Goal: Task Accomplishment & Management: Complete application form

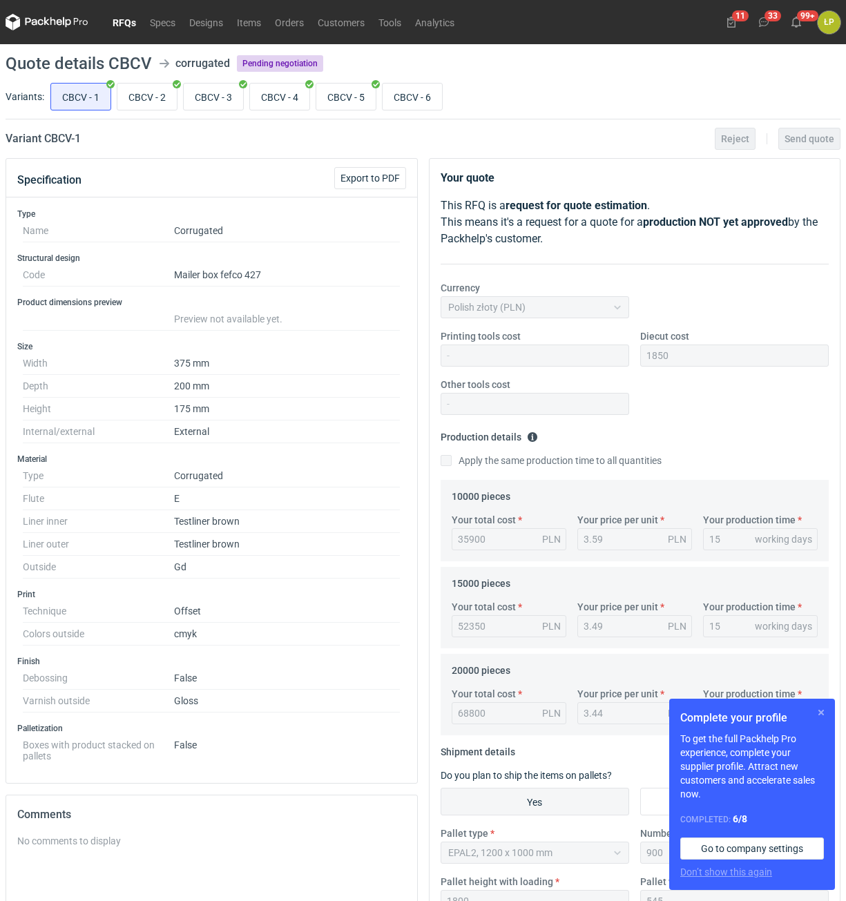
click at [817, 713] on button "button" at bounding box center [821, 712] width 17 height 17
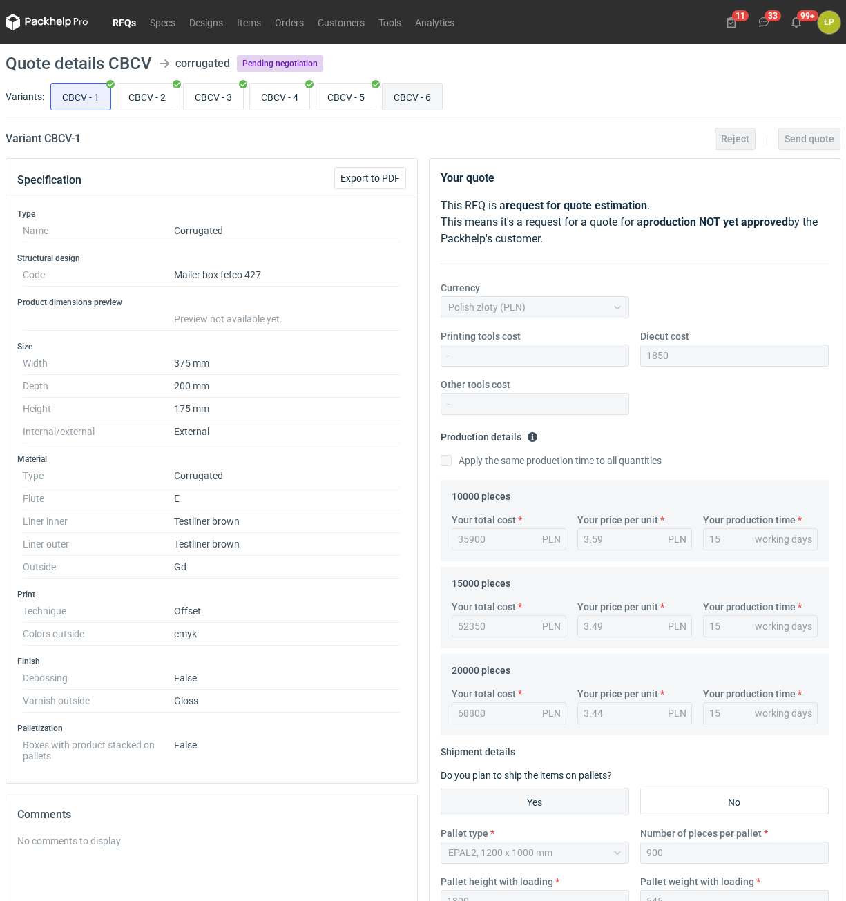
click at [398, 104] on input "CBCV - 6" at bounding box center [412, 97] width 59 height 26
radio input "true"
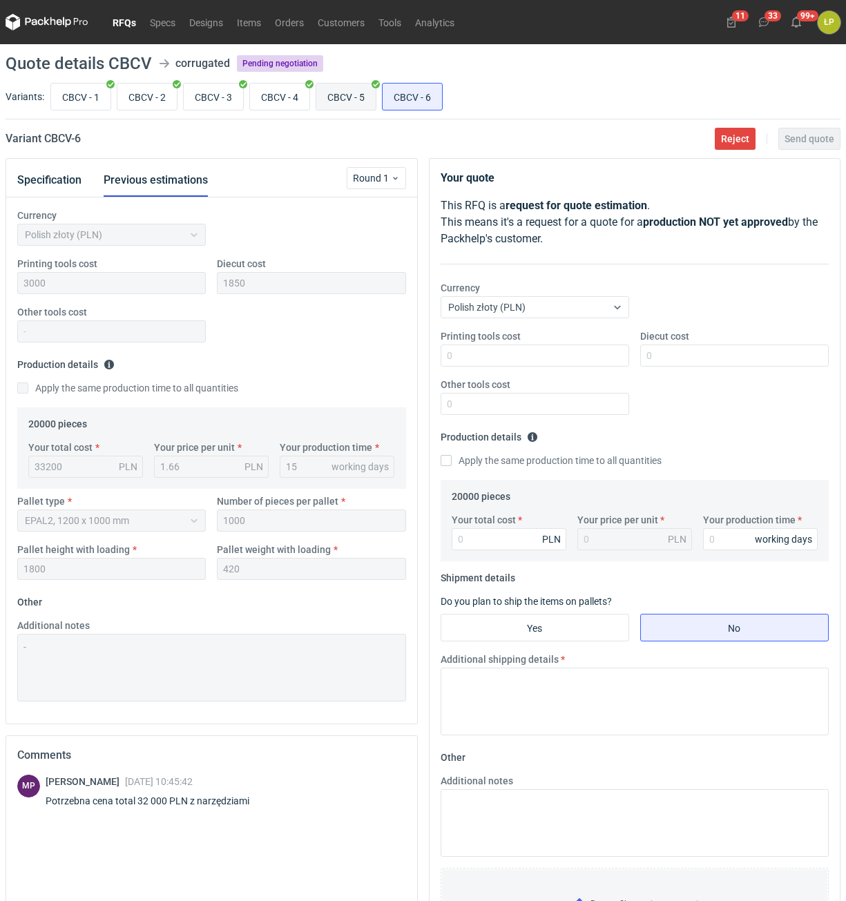
click at [356, 104] on input "CBCV - 5" at bounding box center [345, 97] width 59 height 26
radio input "true"
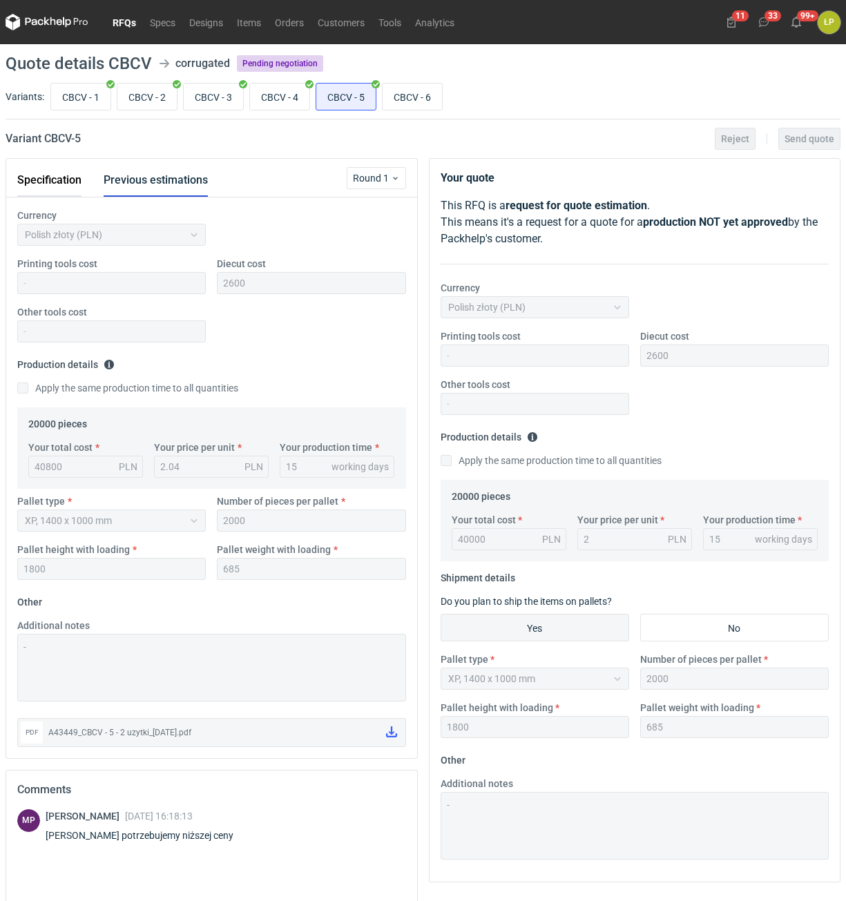
click at [52, 182] on button "Specification" at bounding box center [49, 180] width 64 height 33
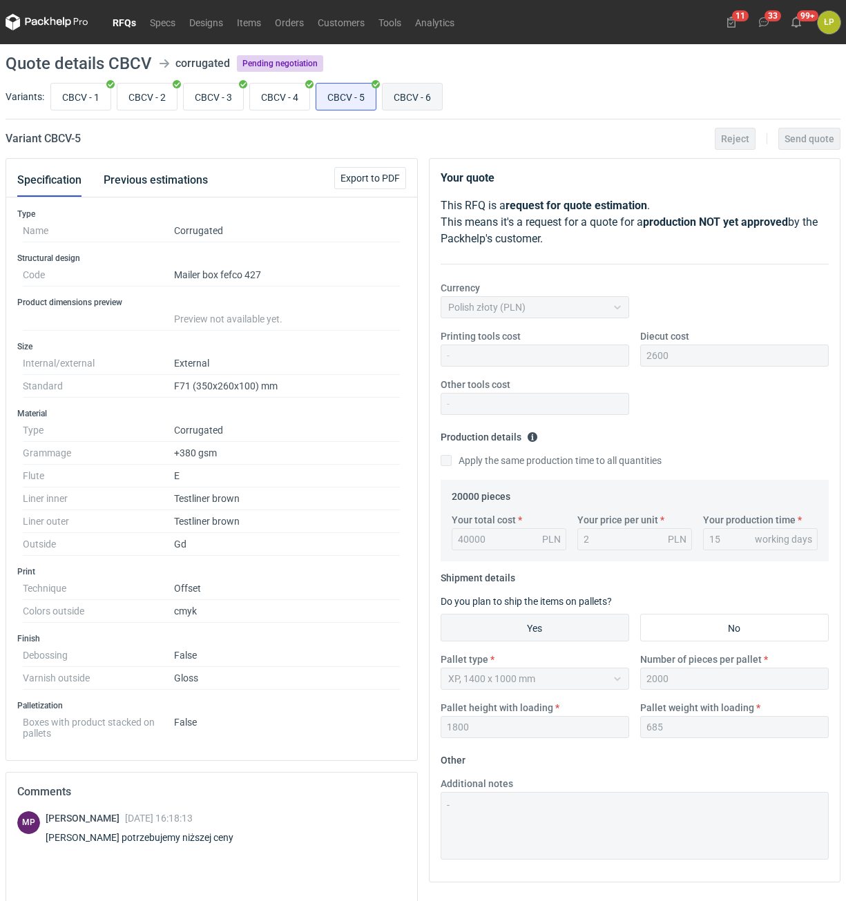
click at [408, 97] on input "CBCV - 6" at bounding box center [412, 97] width 59 height 26
radio input "true"
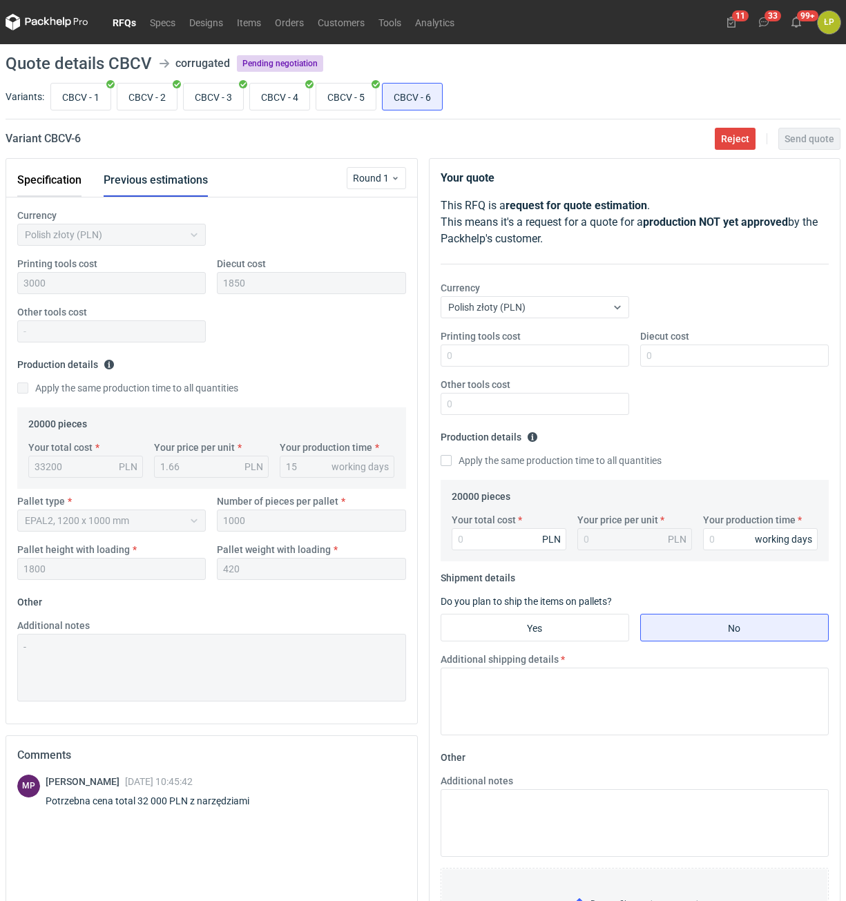
click at [66, 175] on button "Specification" at bounding box center [49, 180] width 64 height 33
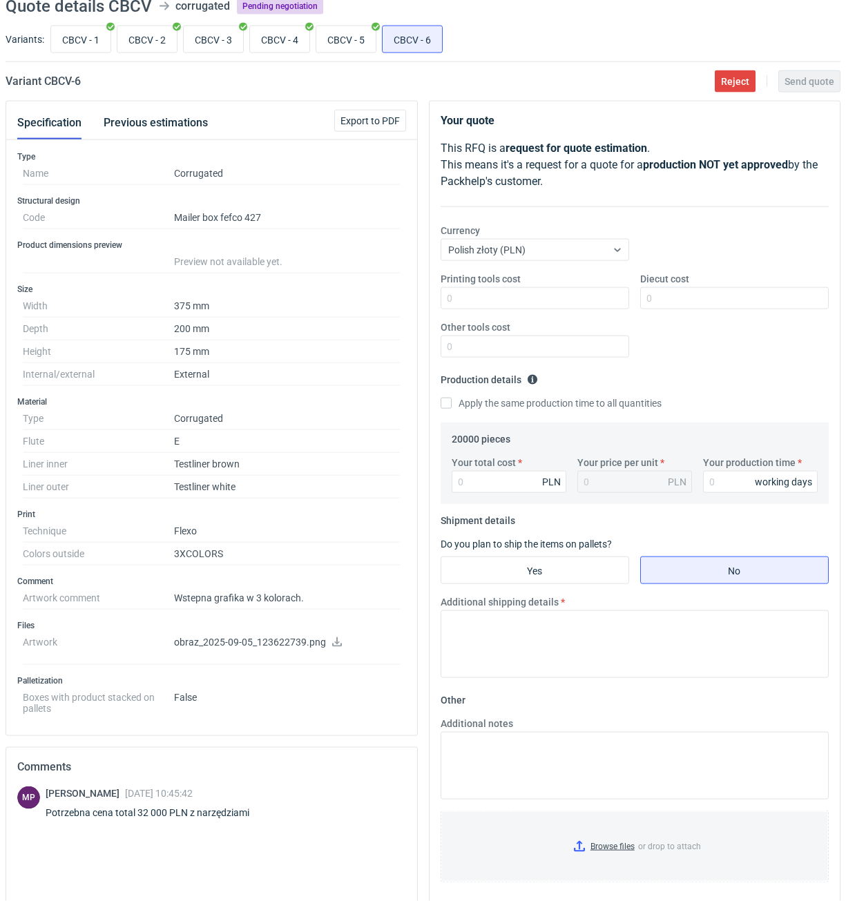
scroll to position [117, 0]
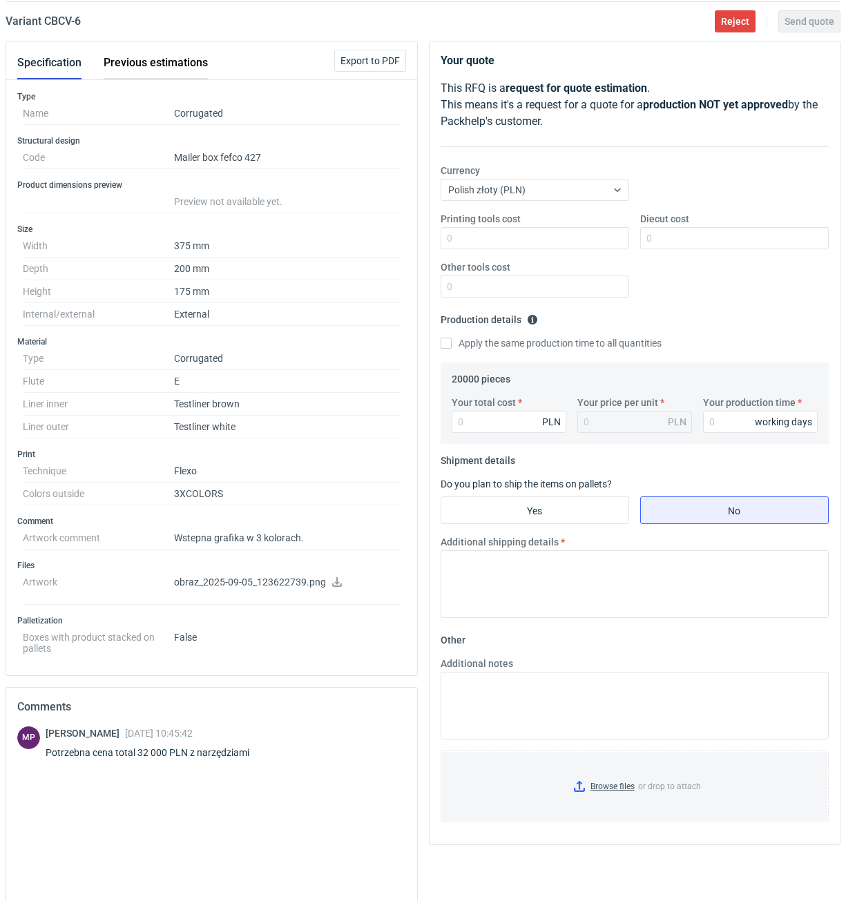
click at [167, 68] on button "Previous estimations" at bounding box center [156, 62] width 104 height 33
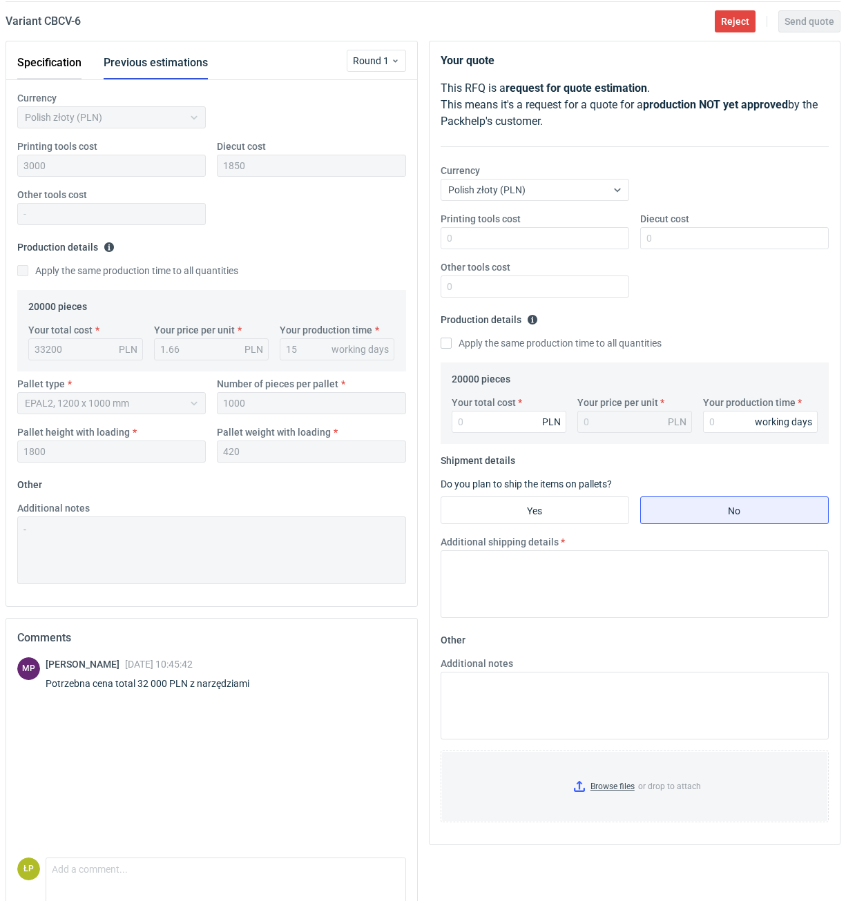
click at [64, 67] on button "Specification" at bounding box center [49, 62] width 64 height 33
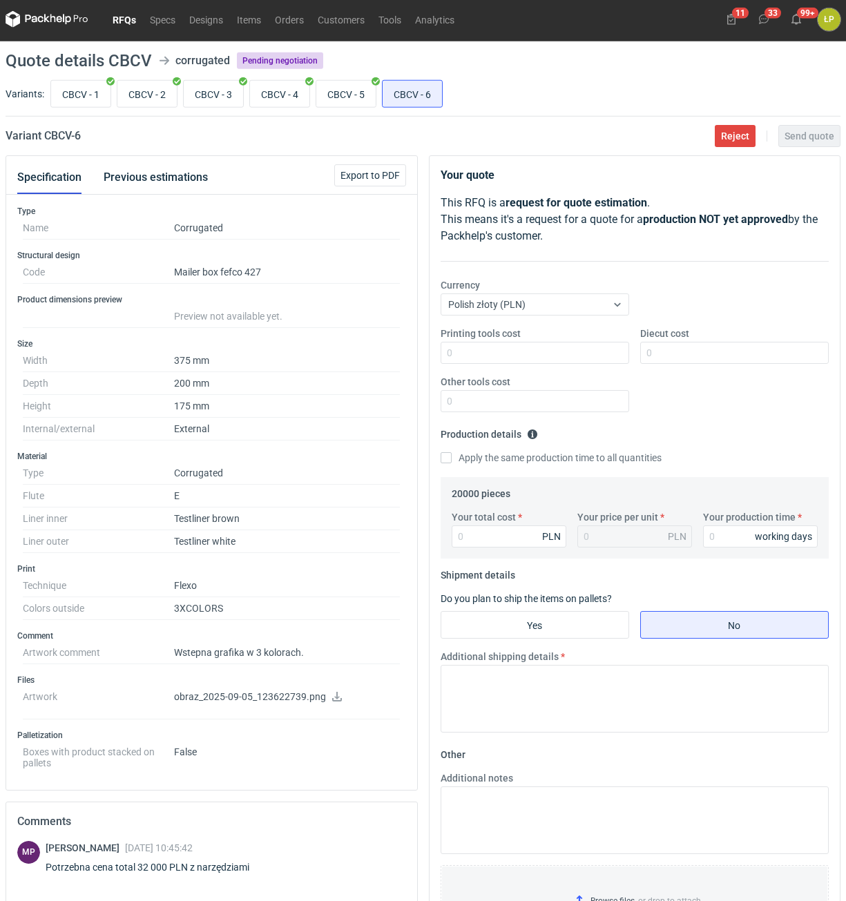
scroll to position [0, 0]
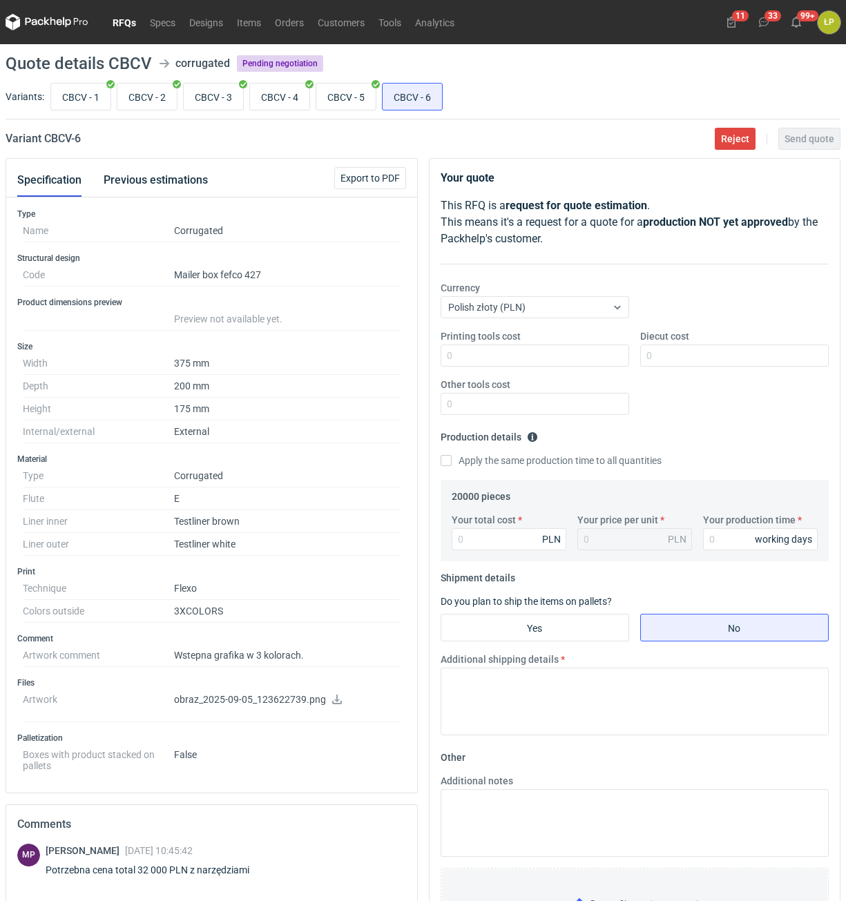
click at [335, 703] on icon at bounding box center [337, 700] width 10 height 10
click at [357, 99] on input "CBCV - 5" at bounding box center [345, 97] width 59 height 26
radio input "true"
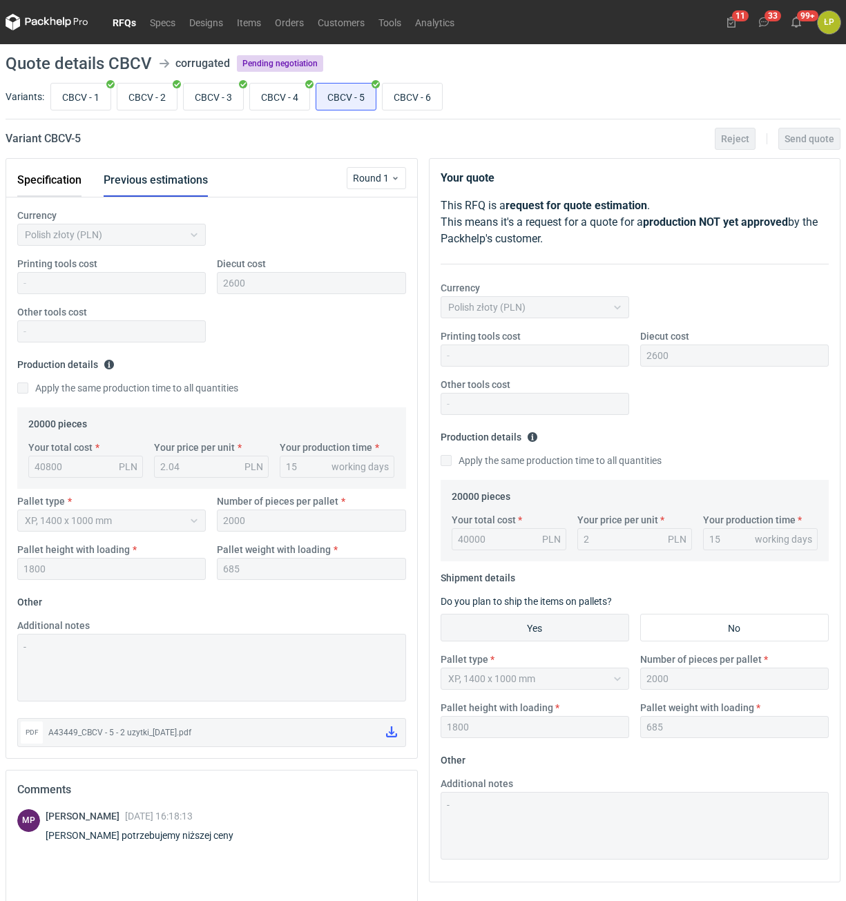
click at [77, 174] on button "Specification" at bounding box center [49, 180] width 64 height 33
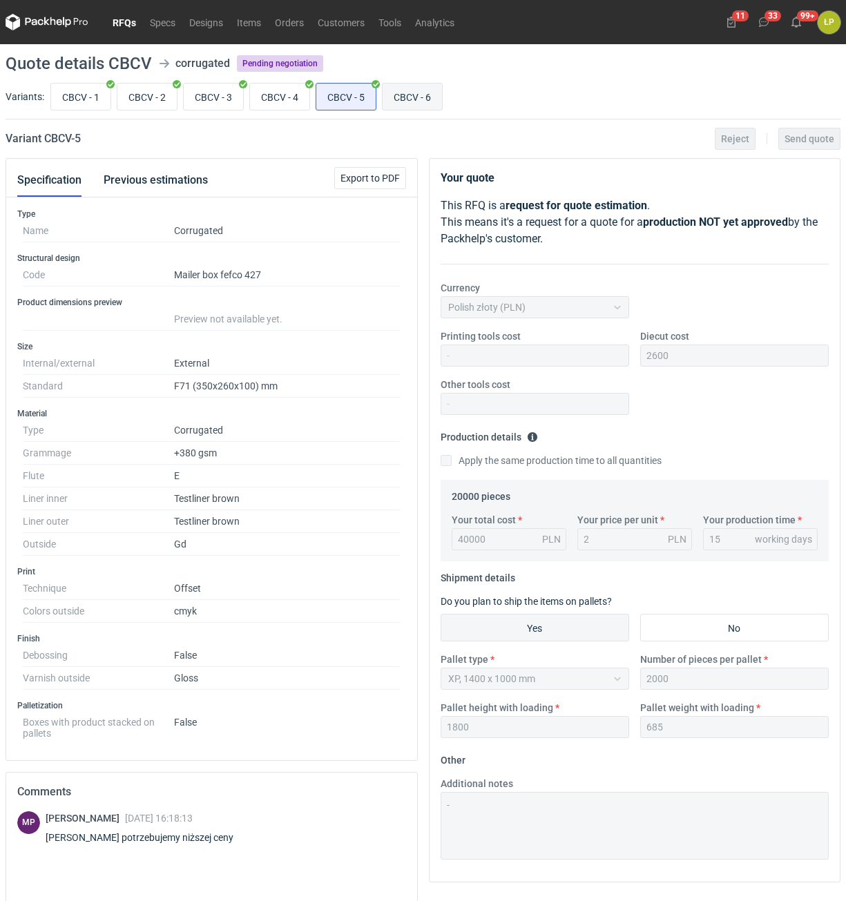
click at [414, 97] on input "CBCV - 6" at bounding box center [412, 97] width 59 height 26
radio input "true"
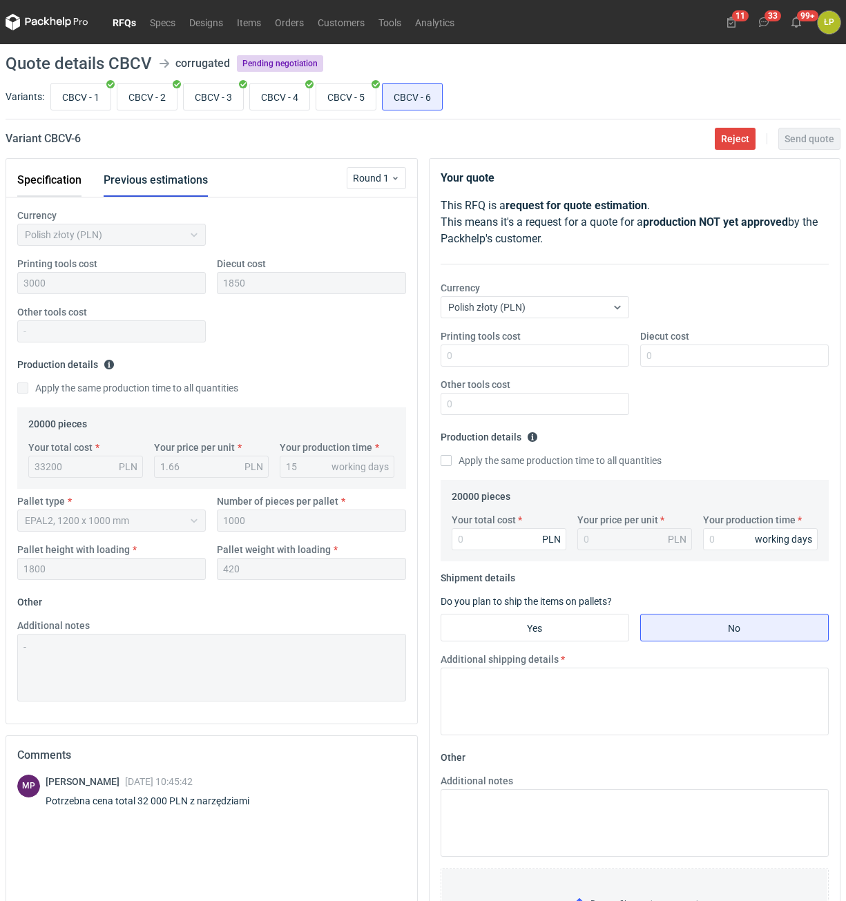
click at [59, 176] on button "Specification" at bounding box center [49, 180] width 64 height 33
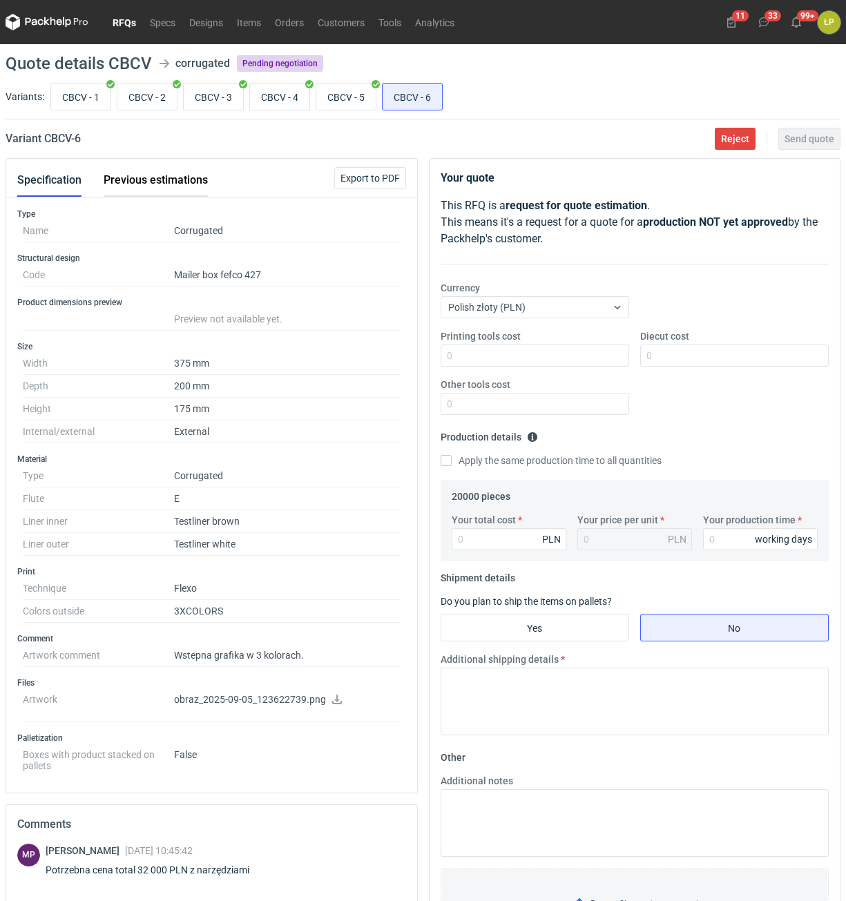
click at [183, 171] on button "Previous estimations" at bounding box center [156, 180] width 104 height 33
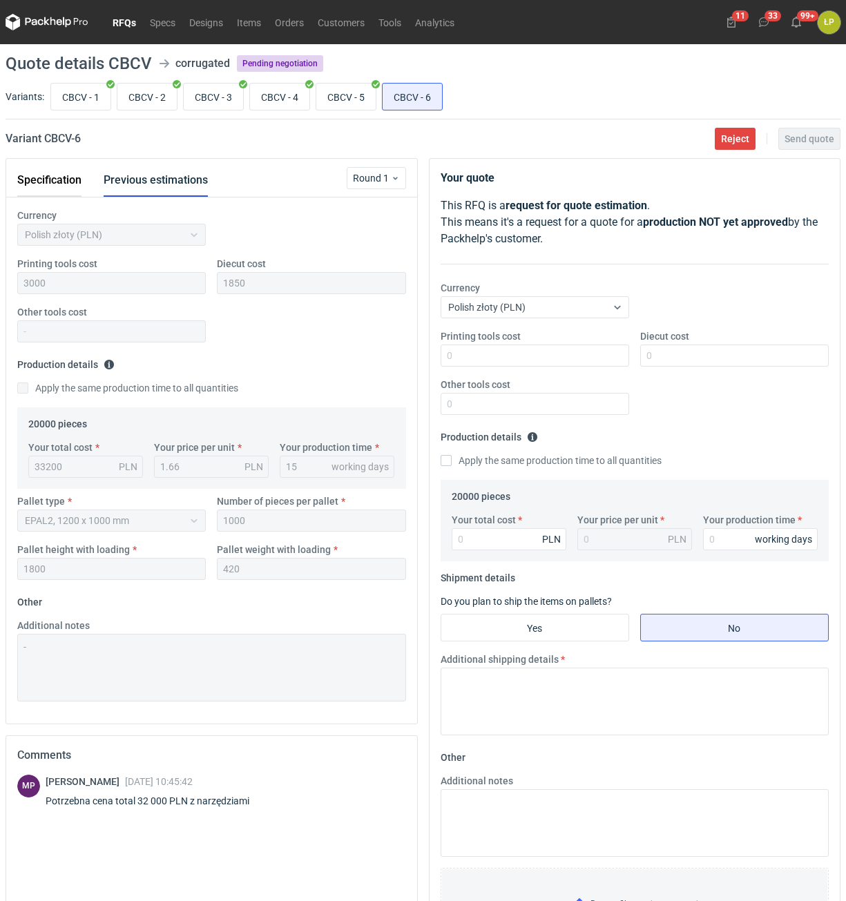
click at [72, 177] on button "Specification" at bounding box center [49, 180] width 64 height 33
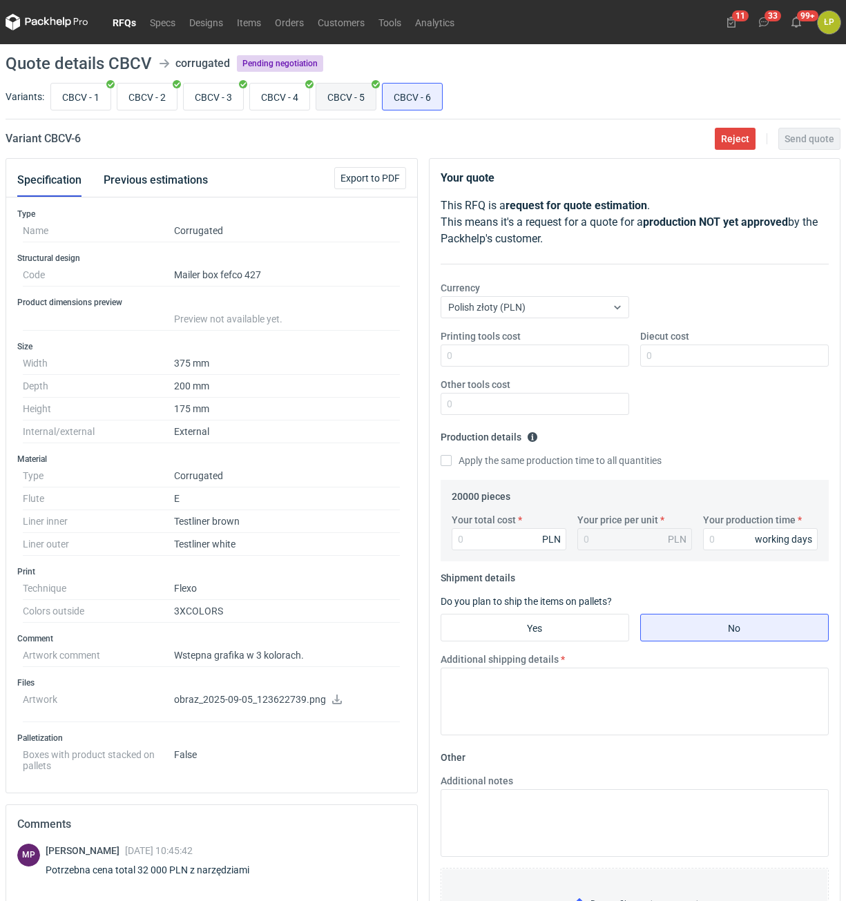
click at [360, 101] on input "CBCV - 5" at bounding box center [345, 97] width 59 height 26
radio input "true"
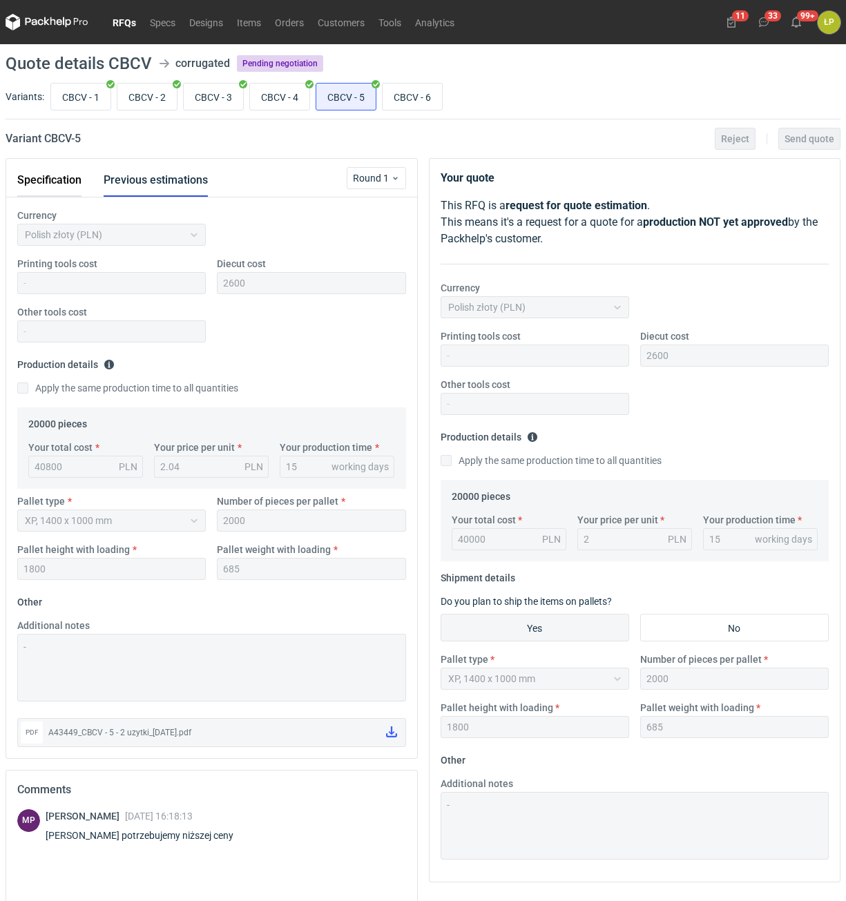
click at [73, 182] on button "Specification" at bounding box center [49, 180] width 64 height 33
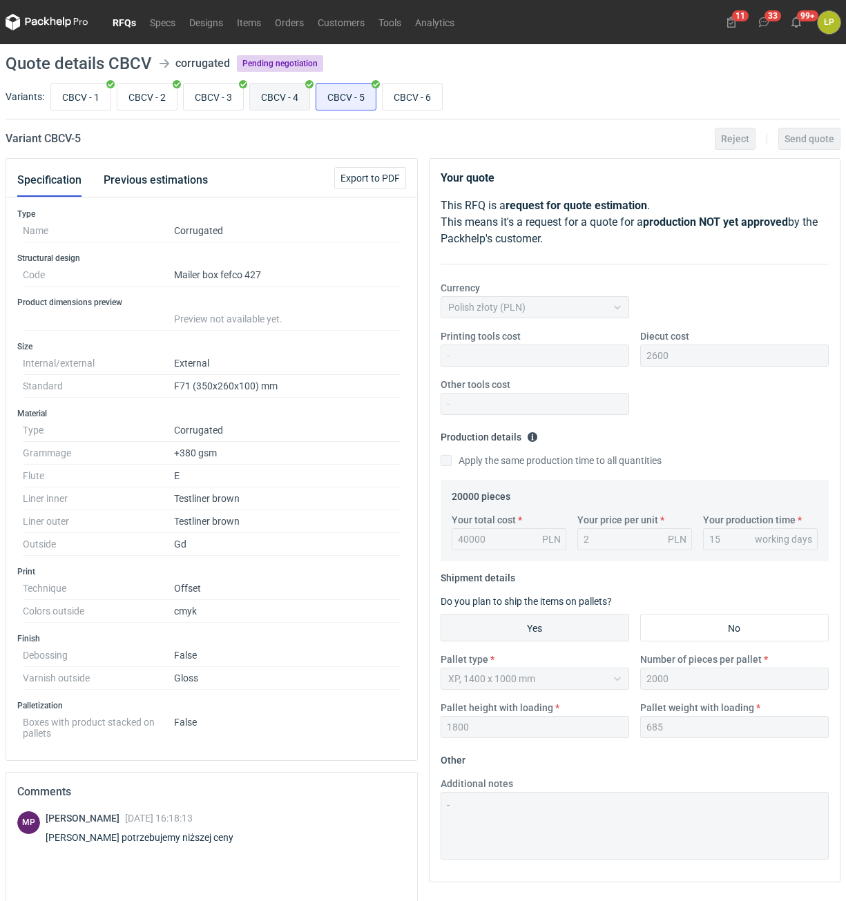
click at [289, 94] on input "CBCV - 4" at bounding box center [279, 97] width 59 height 26
radio input "true"
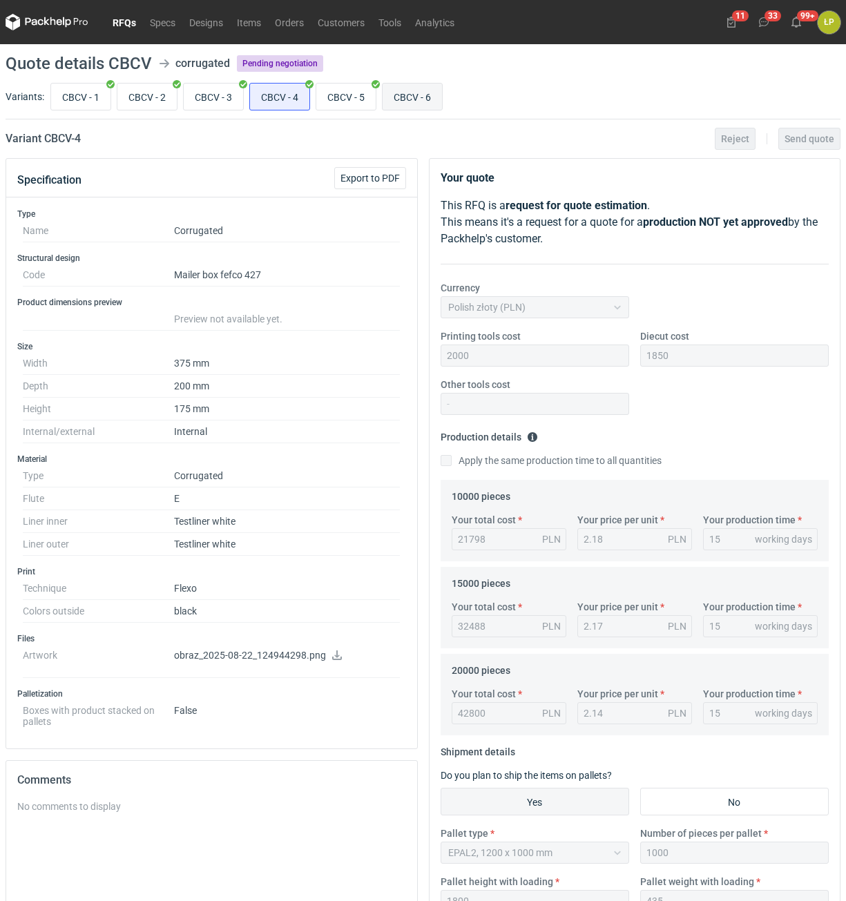
click at [409, 93] on input "CBCV - 6" at bounding box center [412, 97] width 59 height 26
radio input "true"
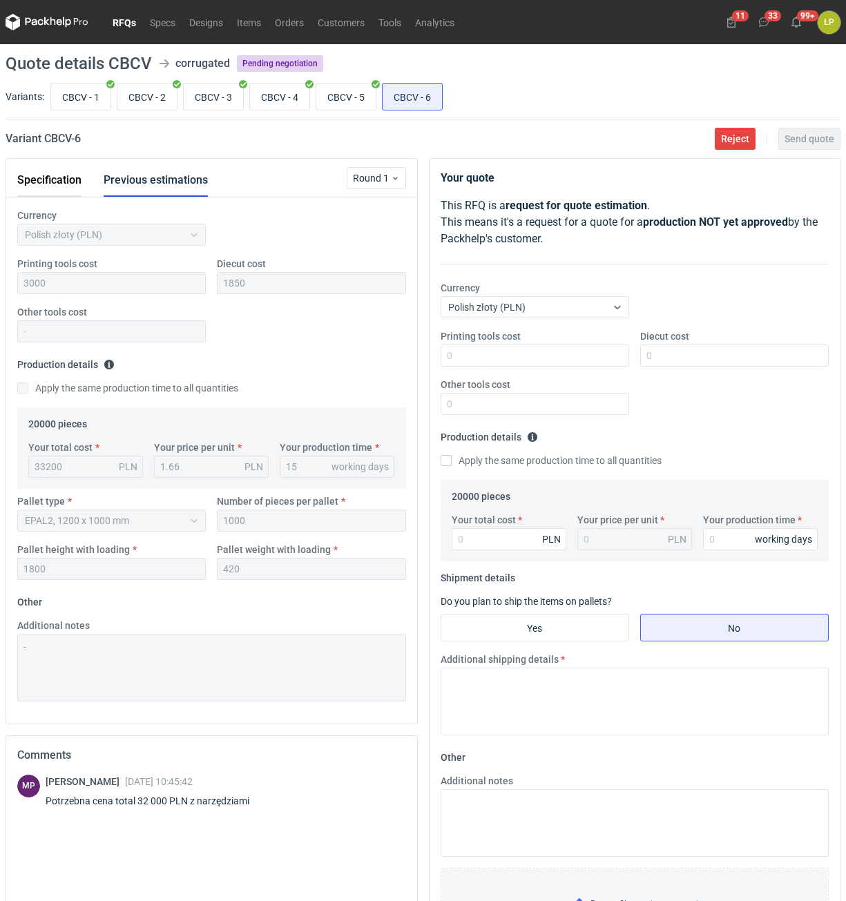
click at [64, 188] on button "Specification" at bounding box center [49, 180] width 64 height 33
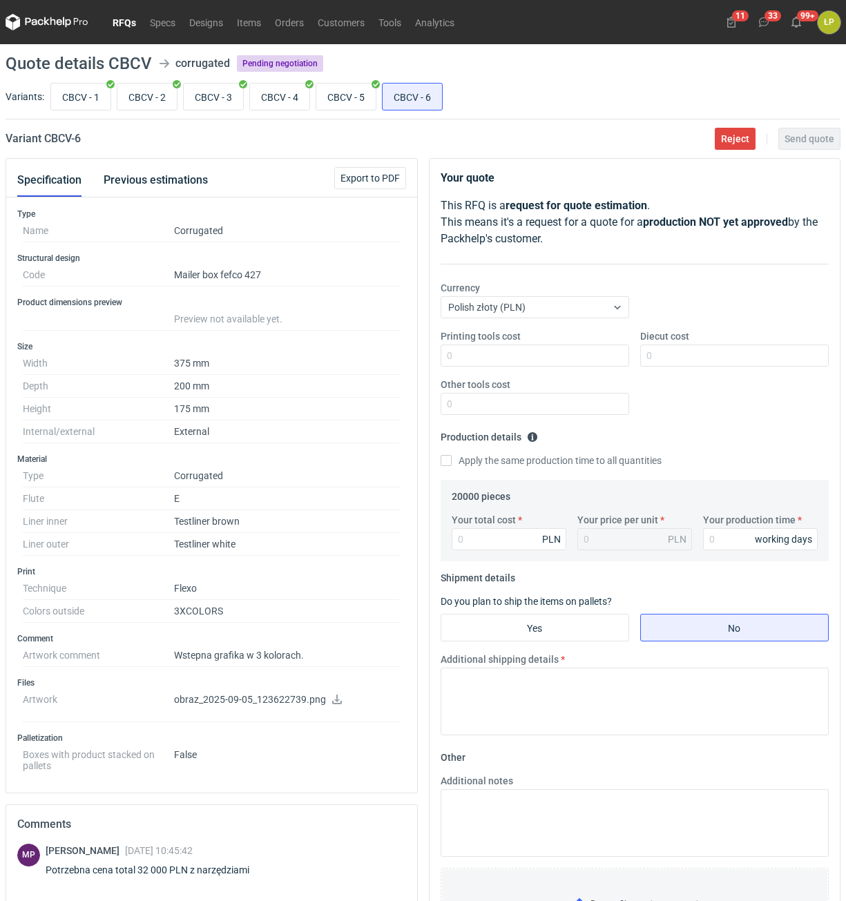
click at [53, 134] on h2 "Variant CBCV - 6" at bounding box center [43, 138] width 75 height 17
copy h2 "CBCV"
click at [151, 171] on button "Previous estimations" at bounding box center [156, 180] width 104 height 33
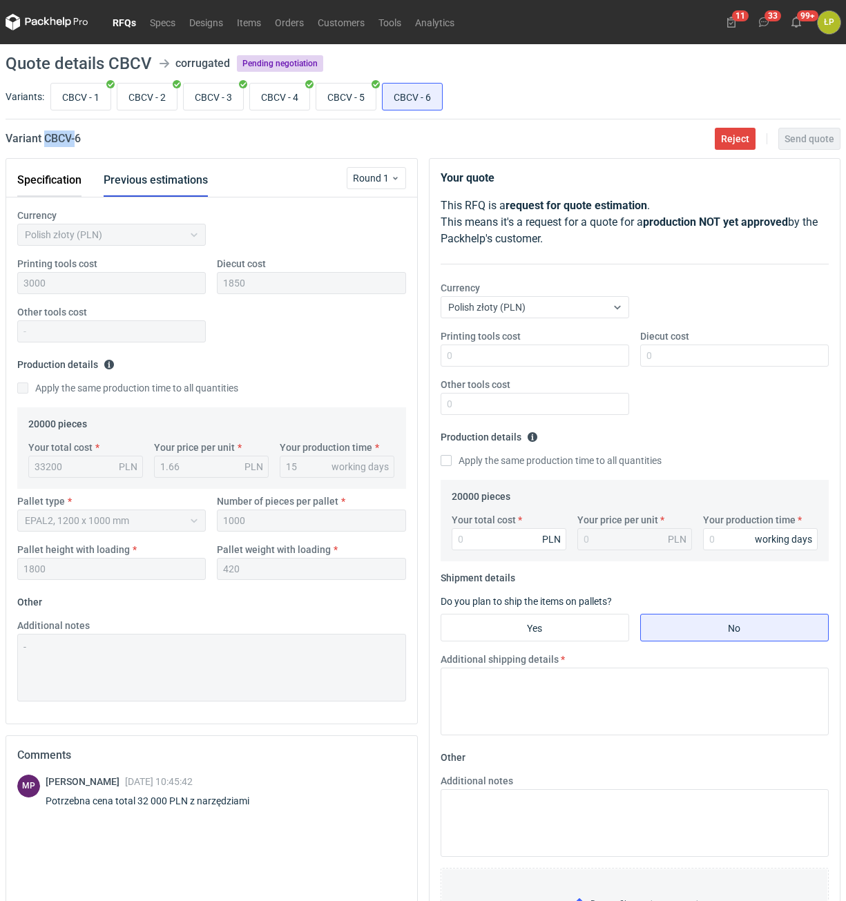
click at [70, 177] on button "Specification" at bounding box center [49, 180] width 64 height 33
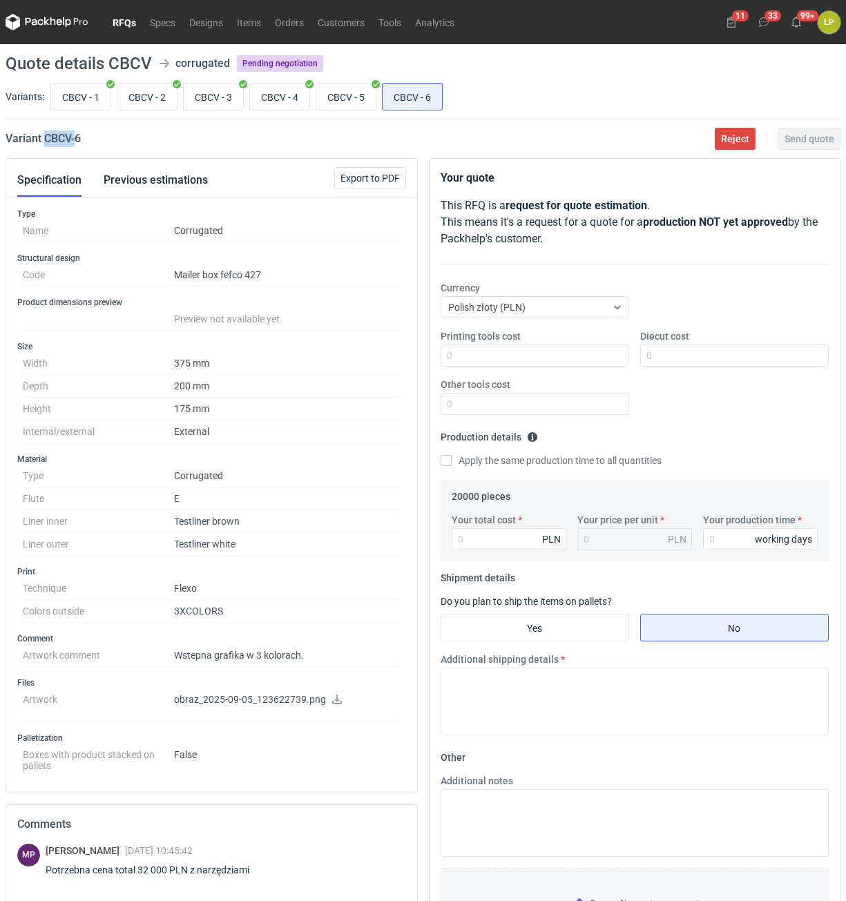
click at [333, 706] on link at bounding box center [336, 700] width 11 height 11
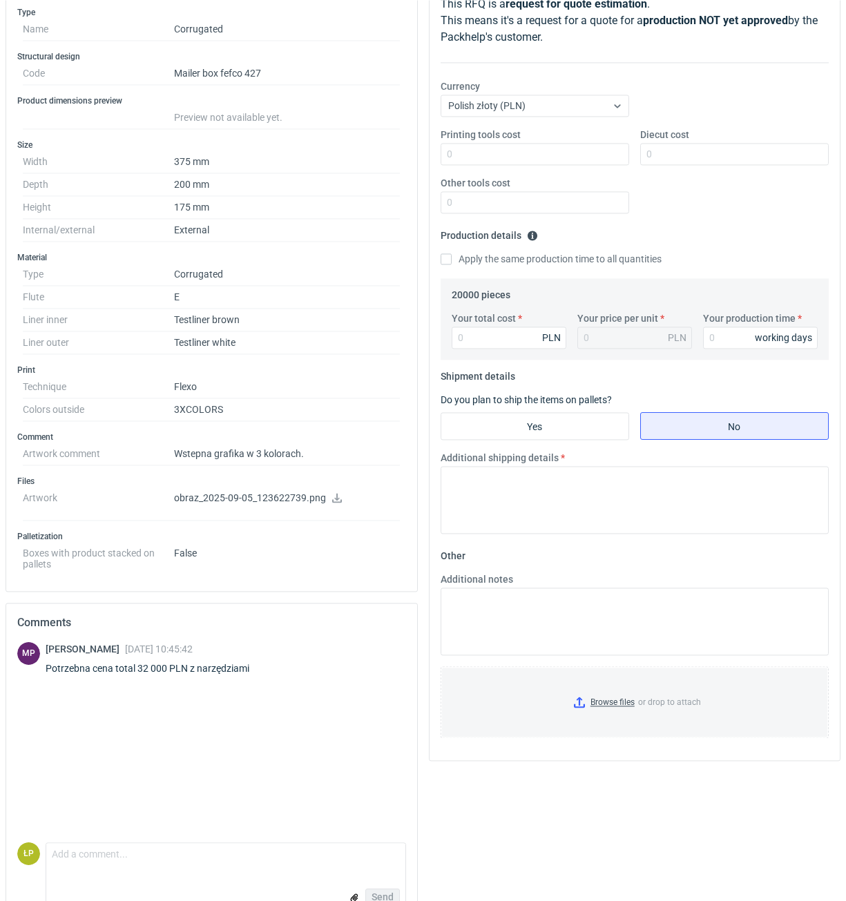
scroll to position [235, 0]
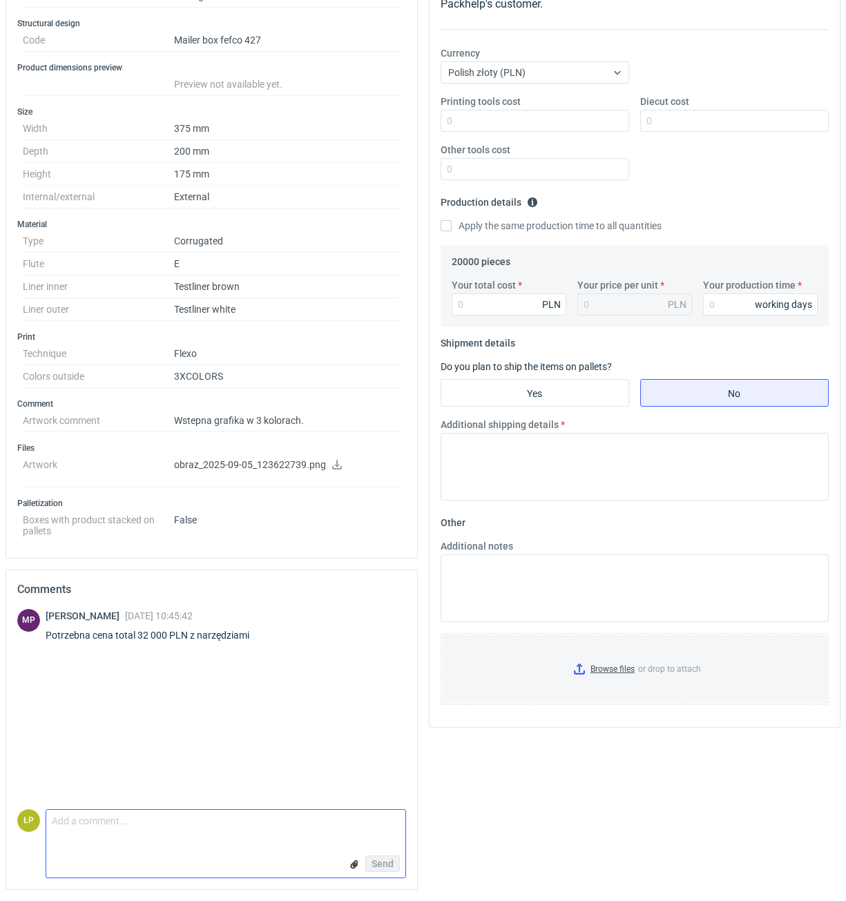
click at [250, 837] on textarea "Comment message" at bounding box center [225, 824] width 359 height 29
type textarea "n"
type textarea "poza zasięgiem niestety."
click at [376, 861] on span "Send" at bounding box center [382, 864] width 22 height 10
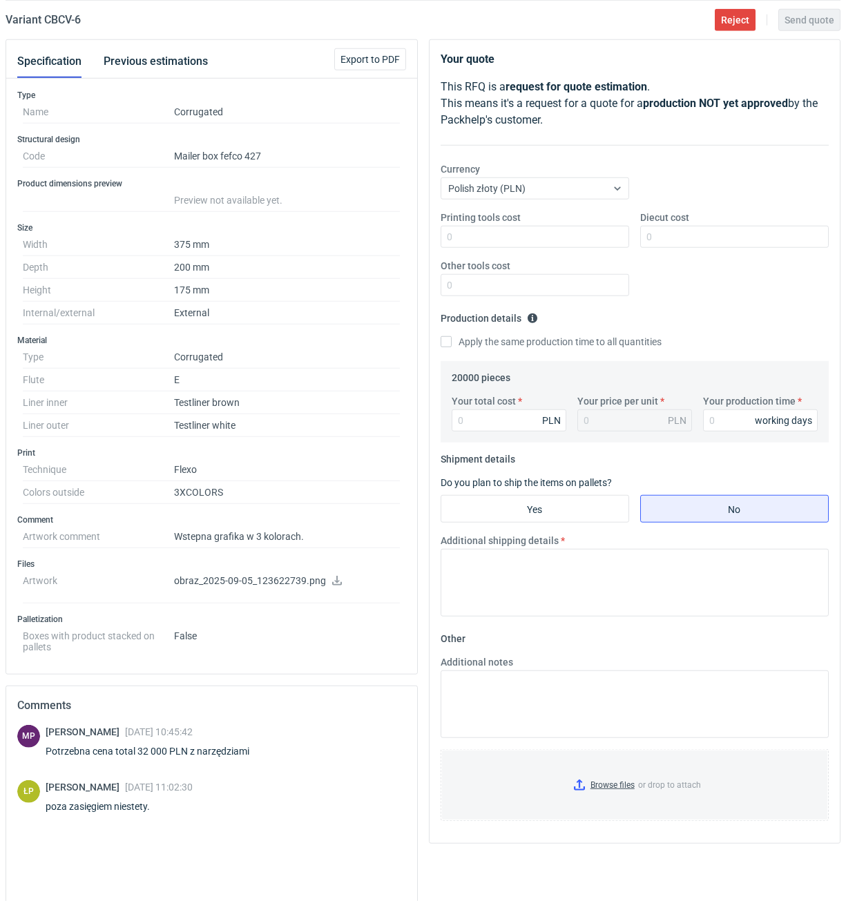
scroll to position [0, 0]
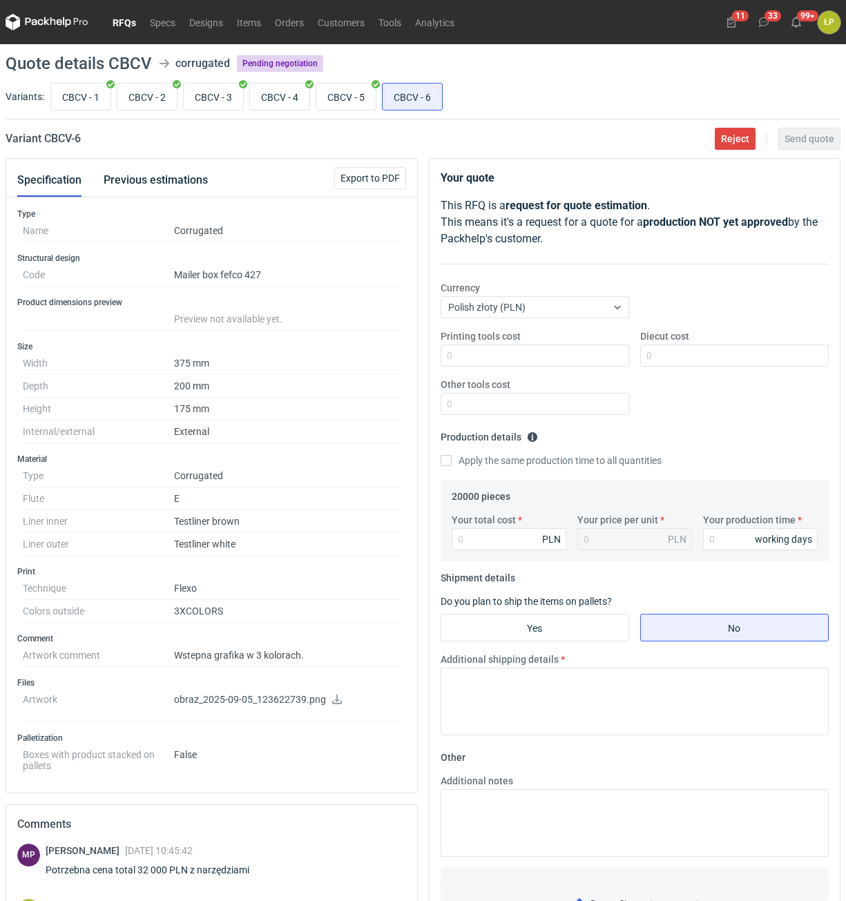
click at [490, 344] on div "Printing tools cost" at bounding box center [535, 347] width 200 height 37
click at [490, 355] on input "Printing tools cost" at bounding box center [534, 356] width 188 height 22
type input "2300"
click at [744, 356] on input "Diecut cost" at bounding box center [734, 356] width 188 height 22
type input "1850"
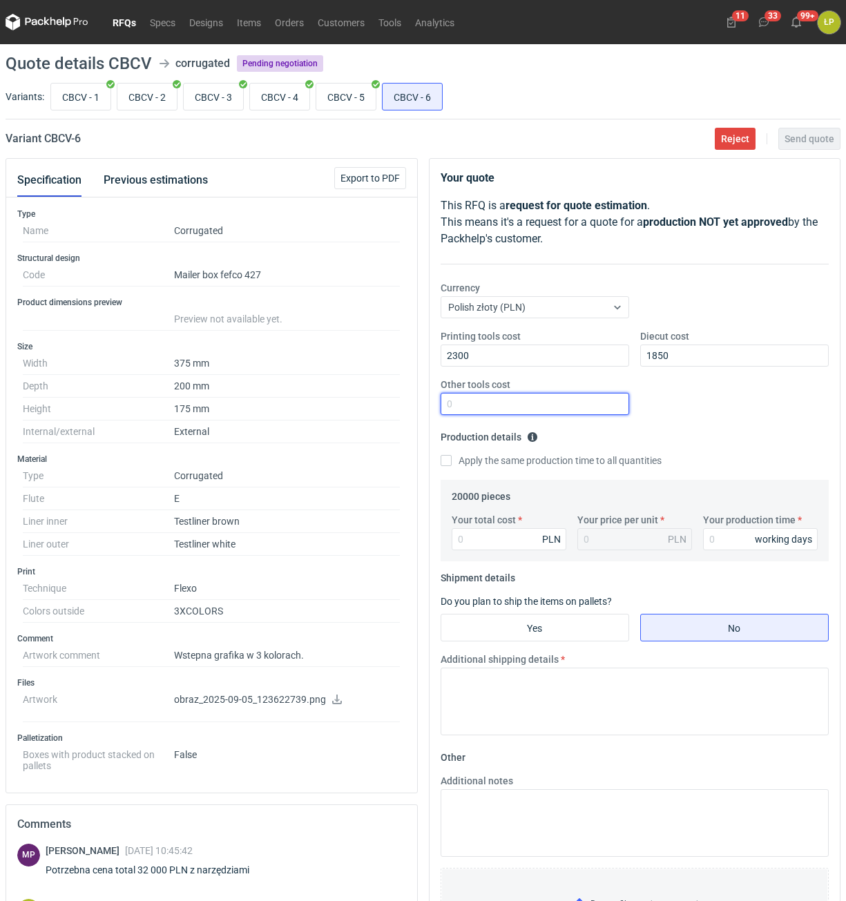
click at [606, 412] on input "Other tools cost" at bounding box center [534, 404] width 188 height 22
type input "0"
click at [715, 538] on input "Your production time" at bounding box center [760, 539] width 115 height 22
click at [331, 98] on input "CBCV - 5" at bounding box center [345, 97] width 59 height 26
radio input "true"
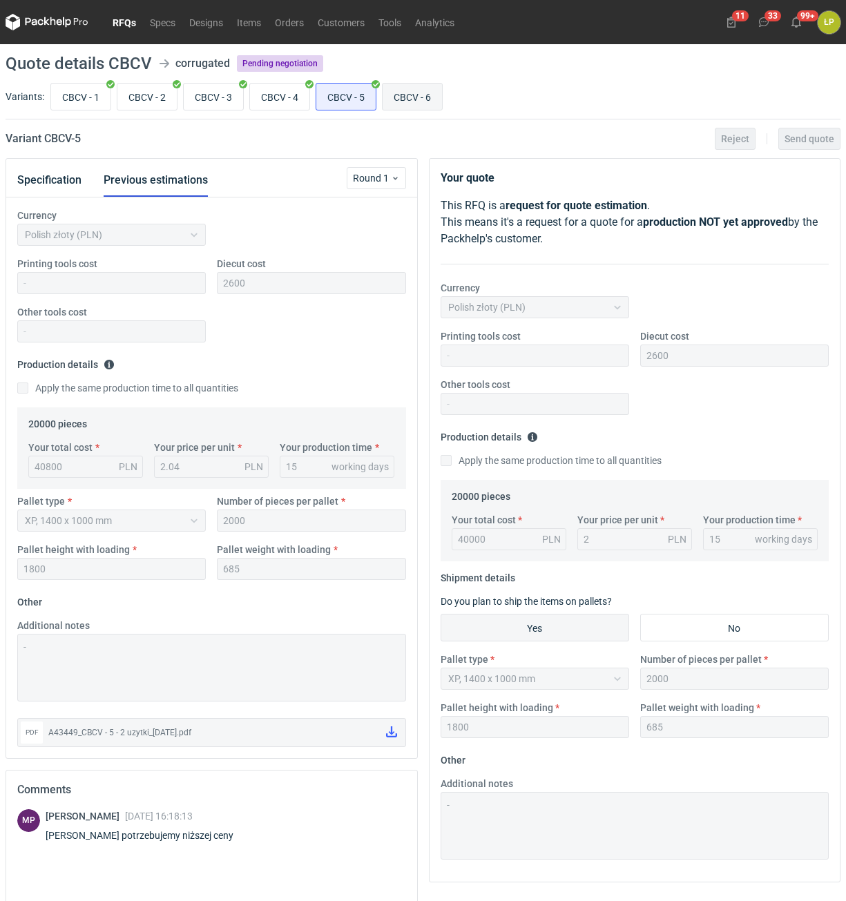
click at [401, 95] on input "CBCV - 6" at bounding box center [412, 97] width 59 height 26
radio input "true"
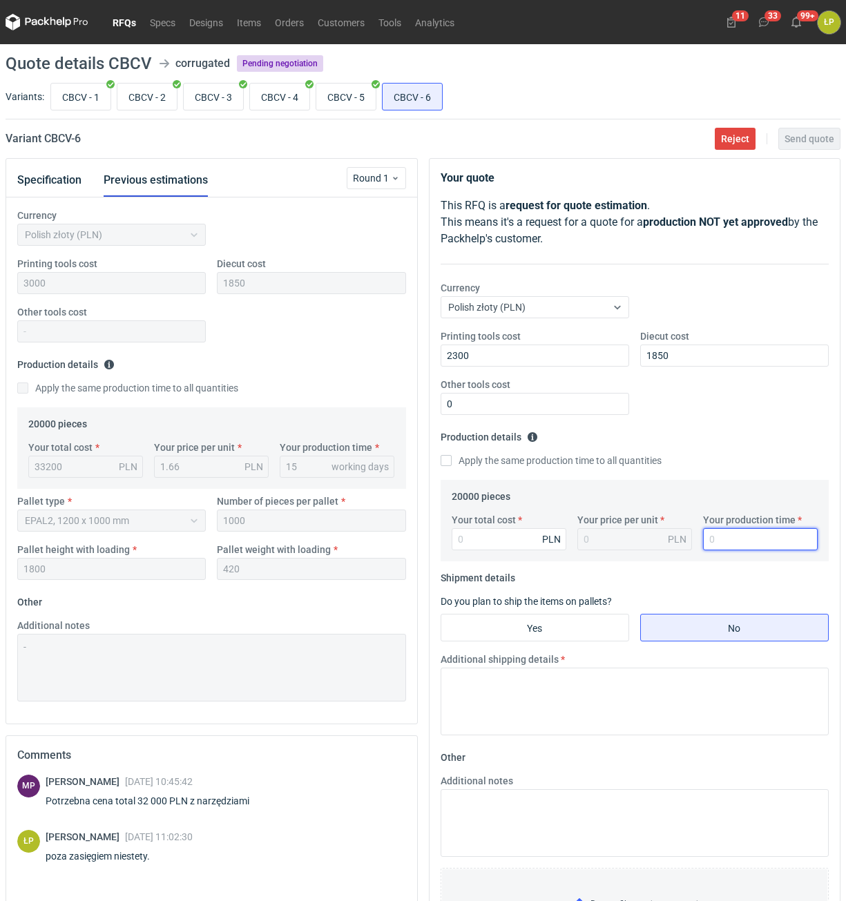
click at [723, 540] on input "Your production time" at bounding box center [760, 539] width 115 height 22
type input "15"
click at [506, 536] on input "Your total cost" at bounding box center [509, 539] width 115 height 22
type input "32600"
type input "1.63"
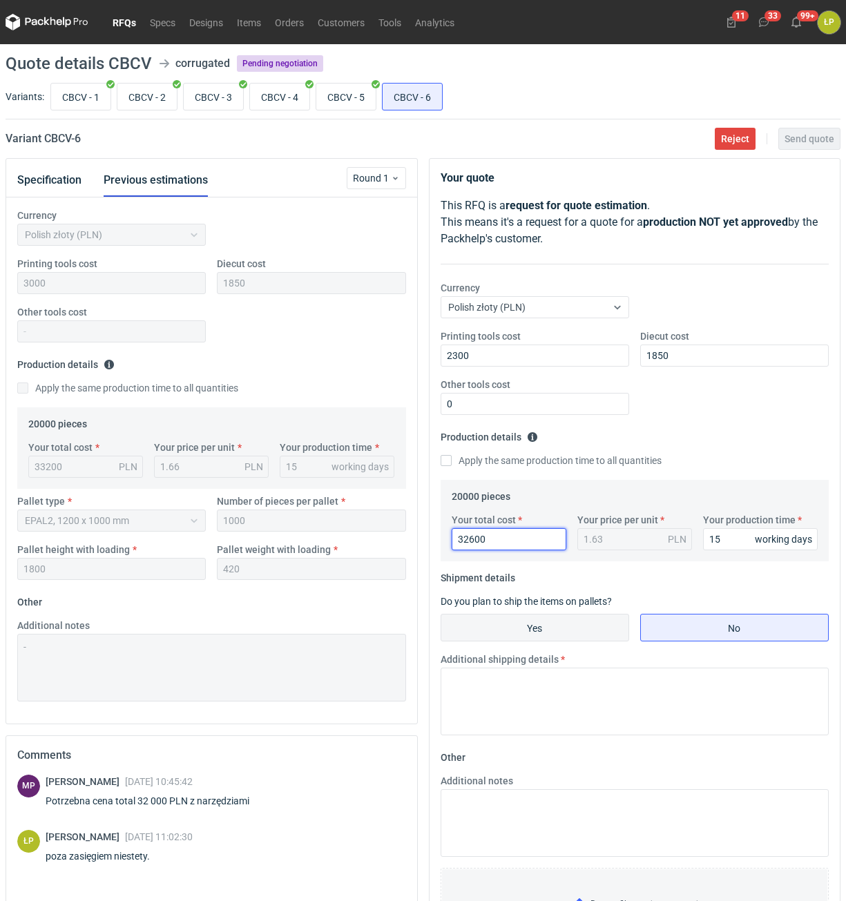
type input "32600"
click at [591, 617] on input "Yes" at bounding box center [534, 627] width 187 height 26
radio input "true"
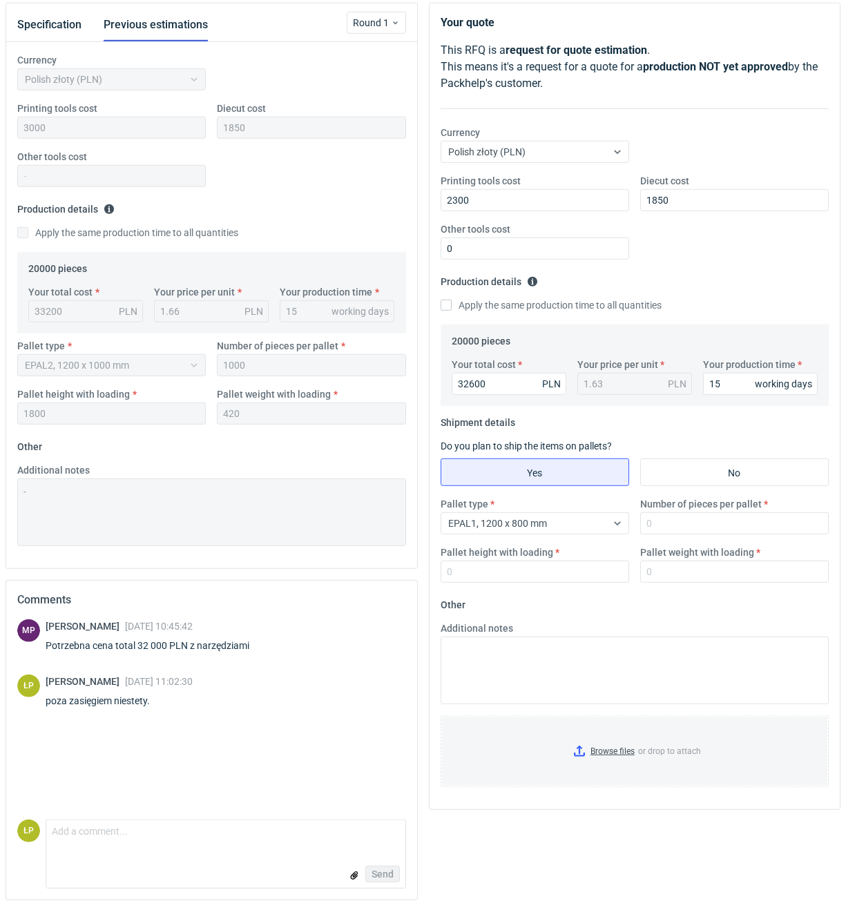
scroll to position [166, 0]
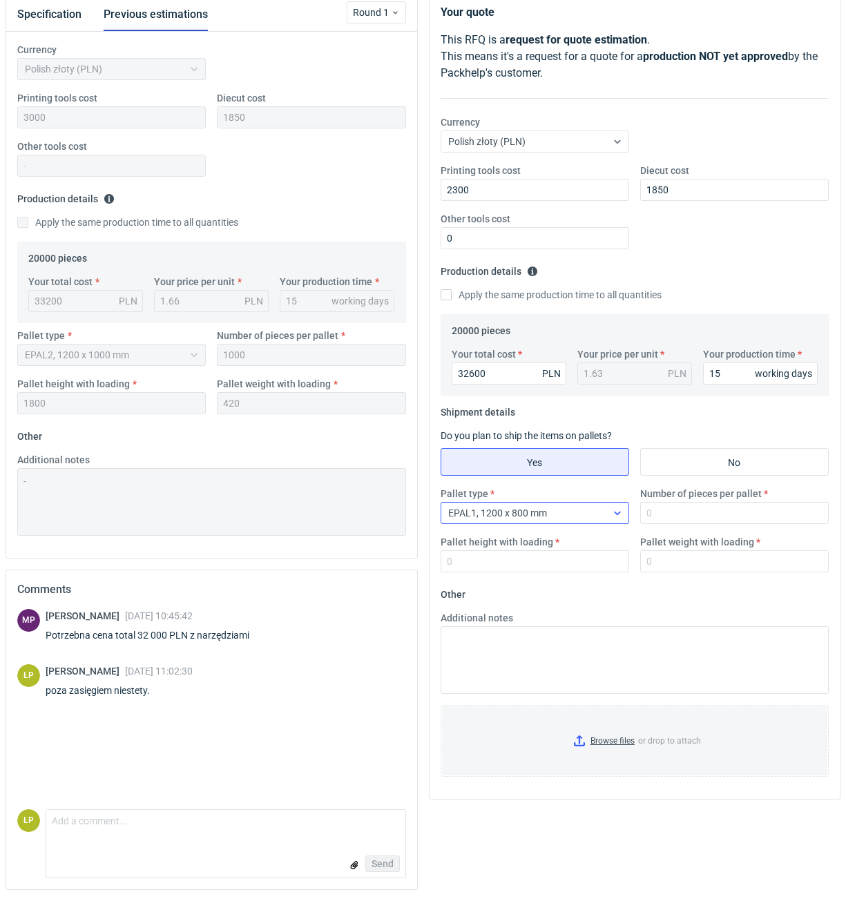
click at [538, 519] on div "EPAL1, 1200 x 800 mm" at bounding box center [497, 513] width 99 height 14
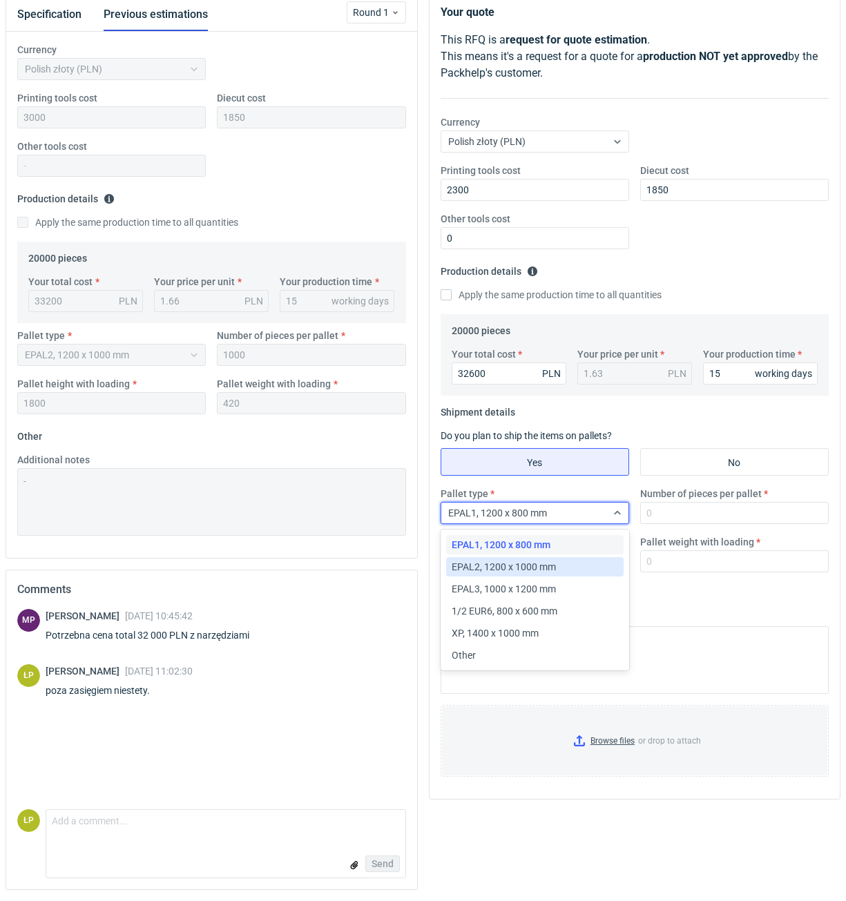
click at [538, 565] on span "EPAL2, 1200 x 1000 mm" at bounding box center [504, 567] width 104 height 14
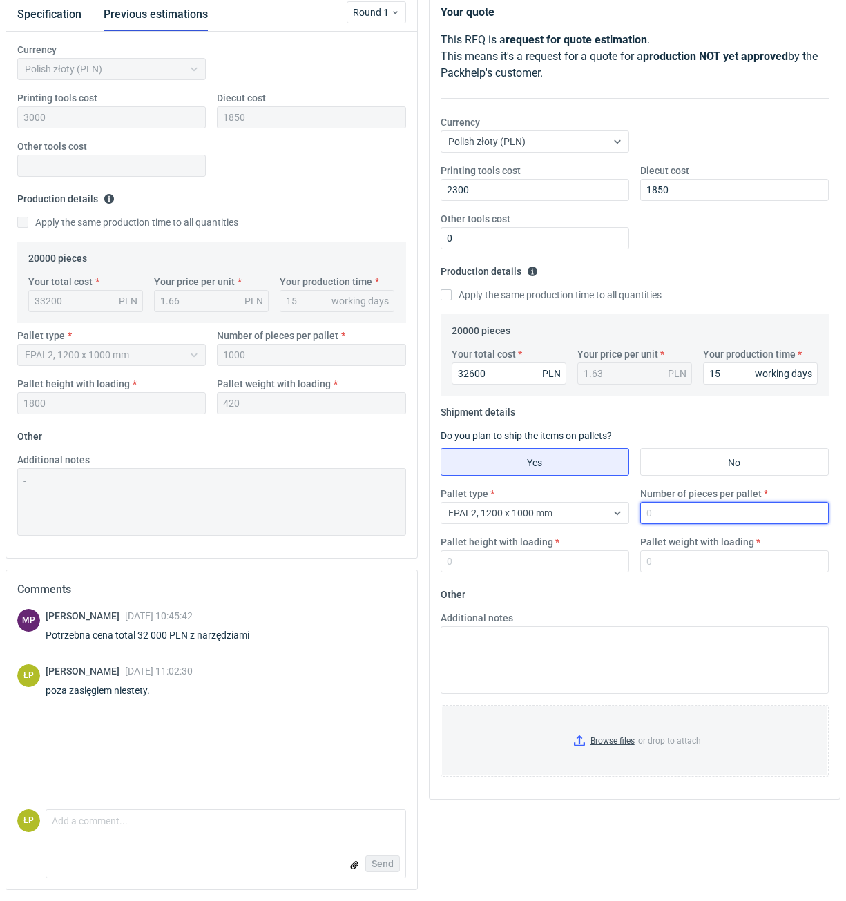
click at [699, 512] on input "Number of pieces per pallet" at bounding box center [734, 513] width 188 height 22
type input "1200"
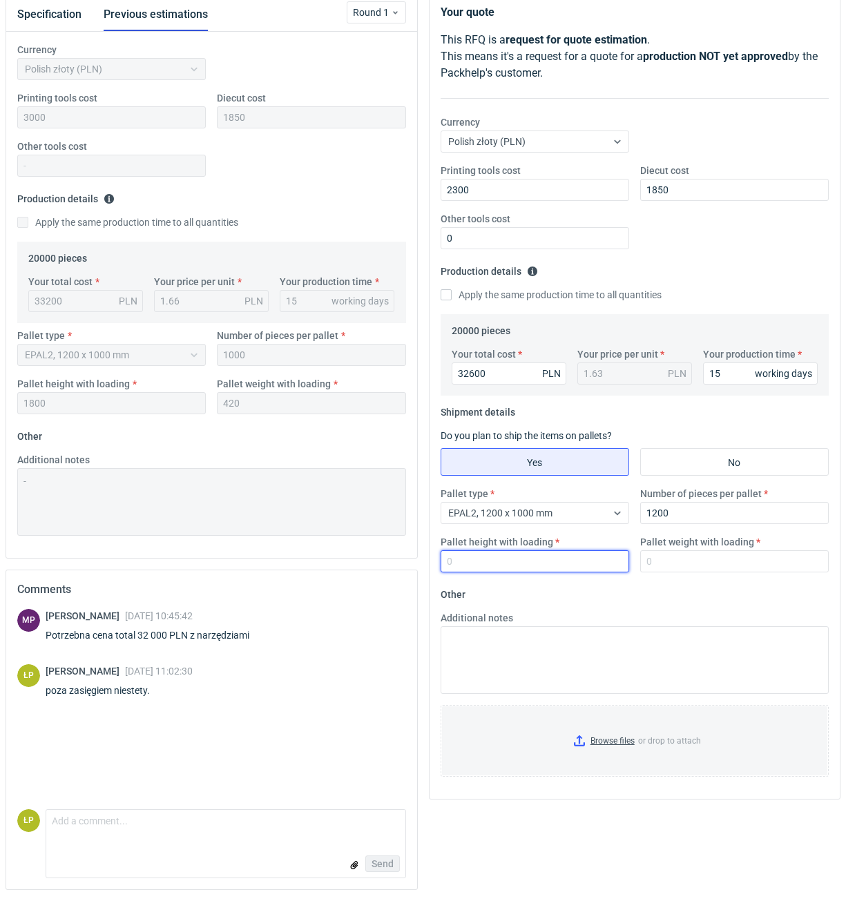
click at [596, 565] on input "Pallet height with loading" at bounding box center [534, 561] width 188 height 22
type input "1800"
click at [708, 568] on input "Pallet weight with loading" at bounding box center [734, 561] width 188 height 22
click at [689, 568] on input "Pallet weight with loading" at bounding box center [734, 561] width 188 height 22
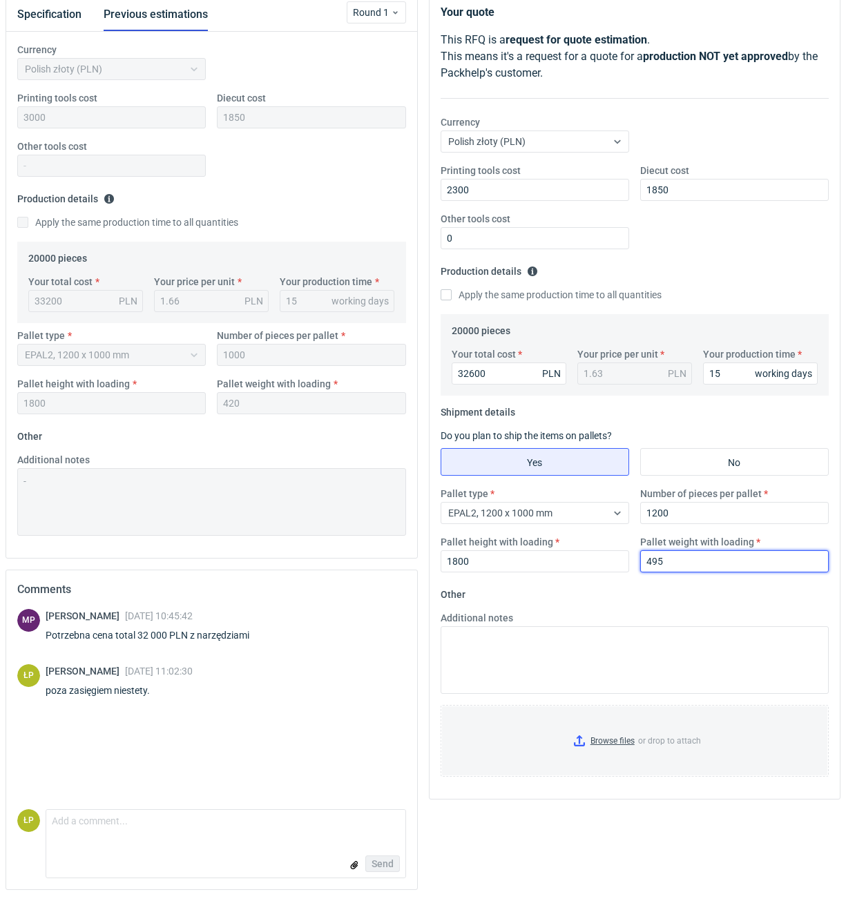
type input "495"
click at [699, 611] on div "Additional notes" at bounding box center [635, 652] width 400 height 83
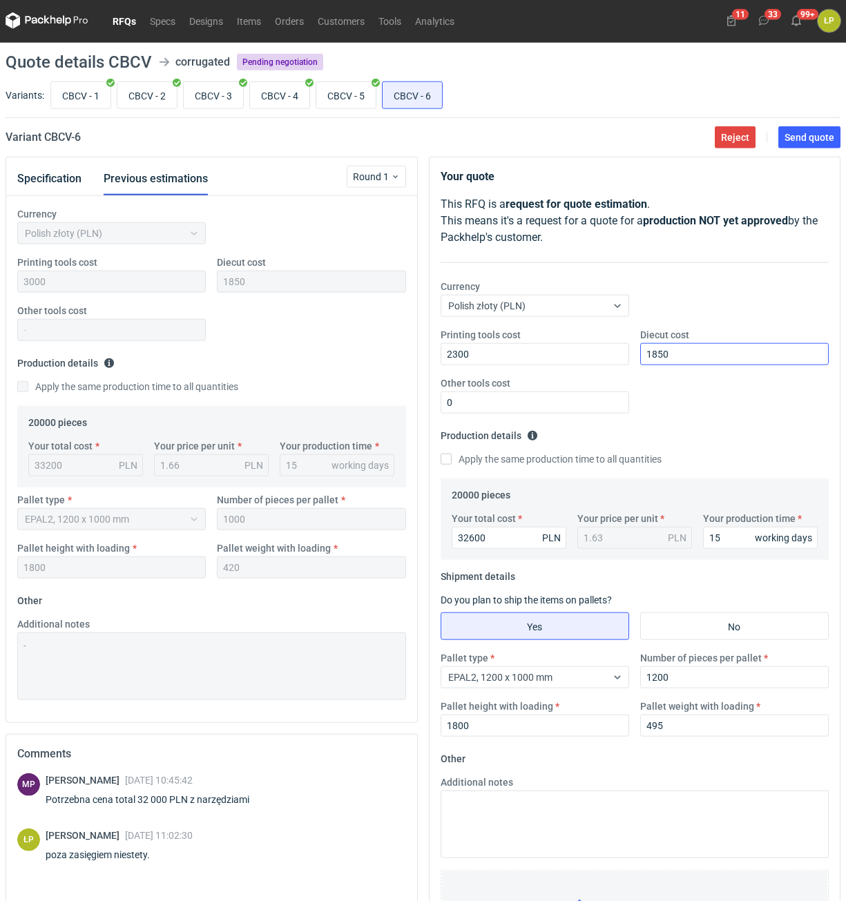
scroll to position [0, 0]
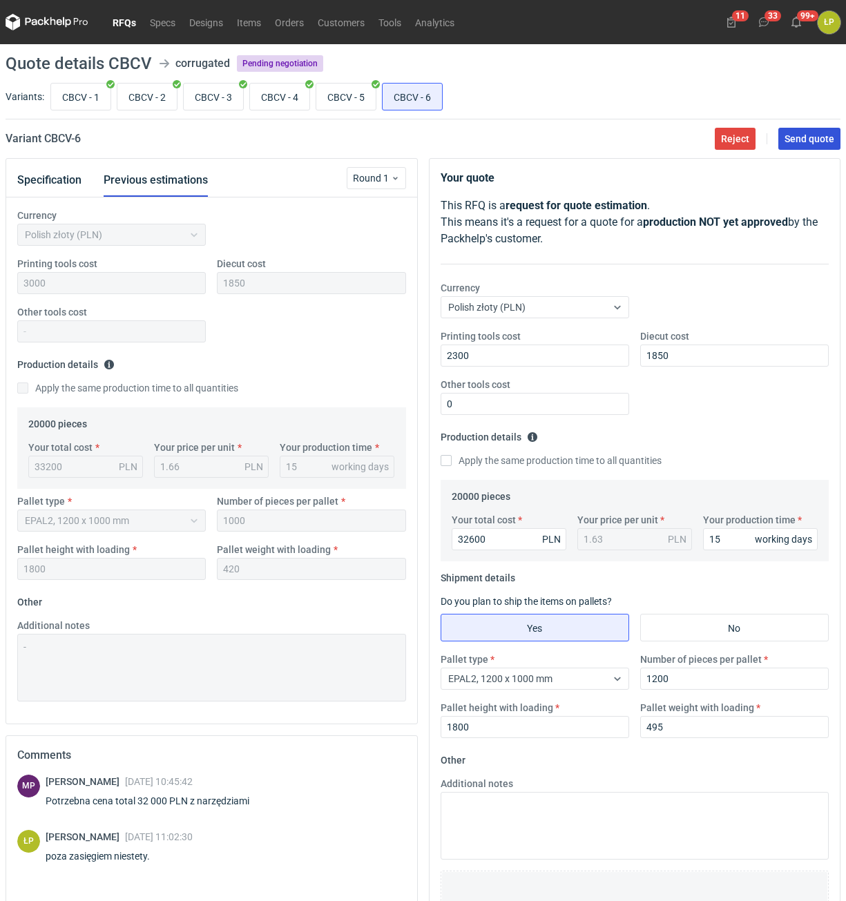
click at [791, 147] on button "Send quote" at bounding box center [809, 139] width 62 height 22
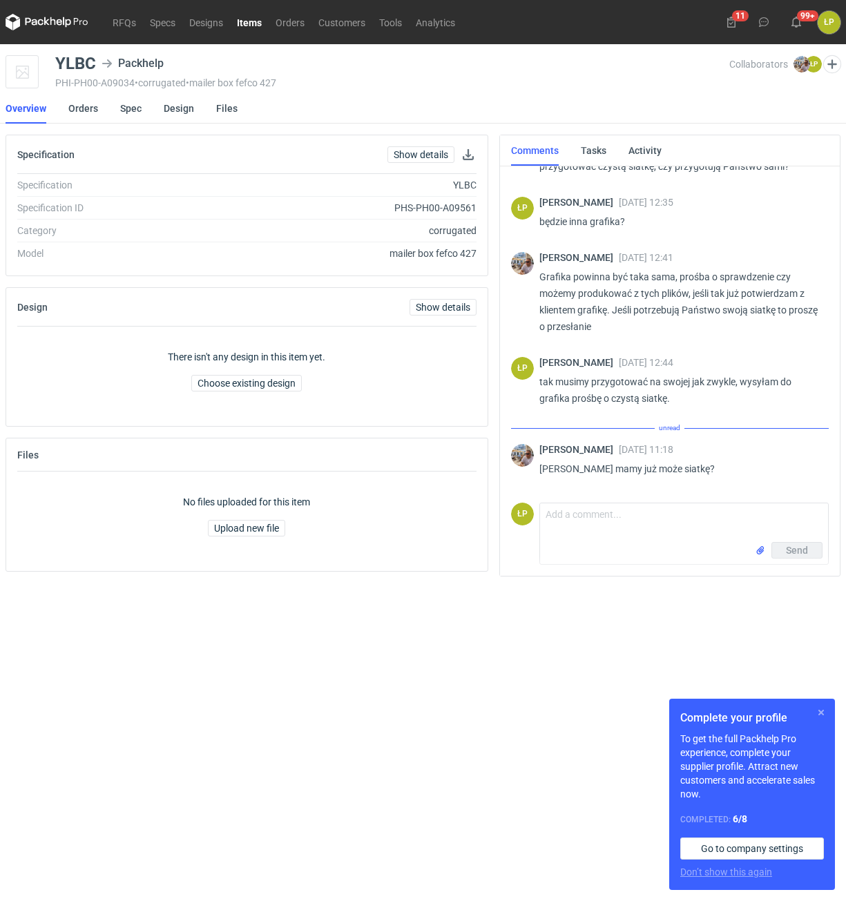
click at [820, 708] on button "button" at bounding box center [821, 712] width 17 height 17
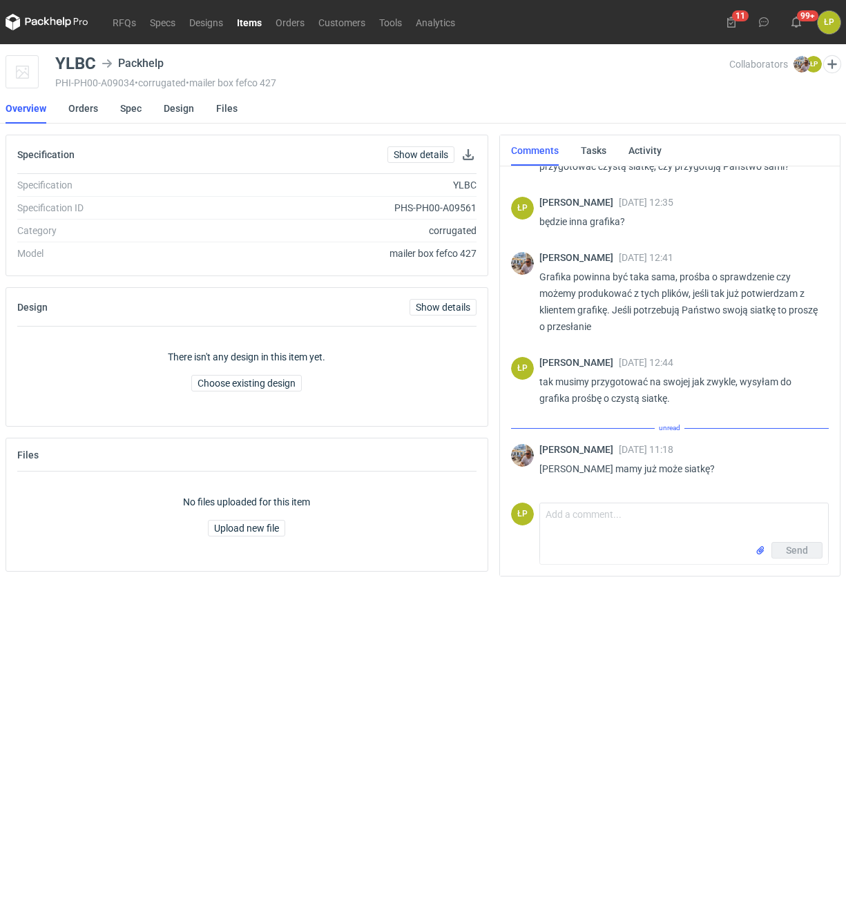
scroll to position [184, 0]
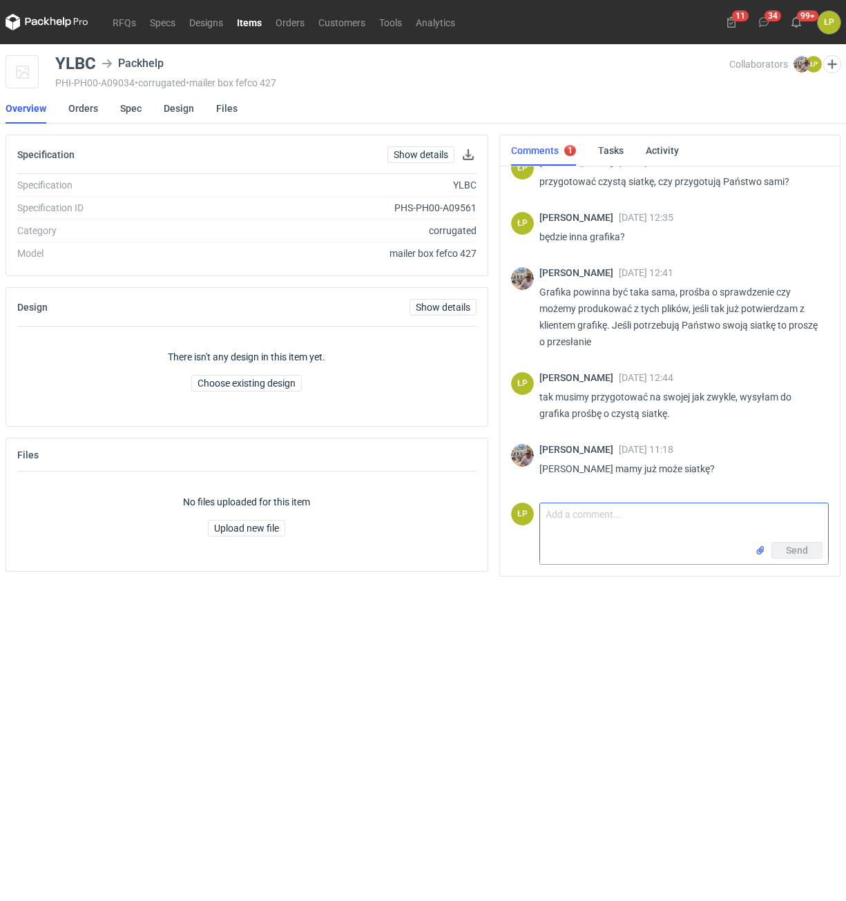
click at [572, 515] on textarea "Comment message" at bounding box center [684, 522] width 288 height 39
type textarea "N"
type textarea "jeszcze nie, wczoraj przesłana do grafika. Mamy jednego mniej niestety przez na…"
click at [786, 552] on button "Send" at bounding box center [796, 550] width 51 height 17
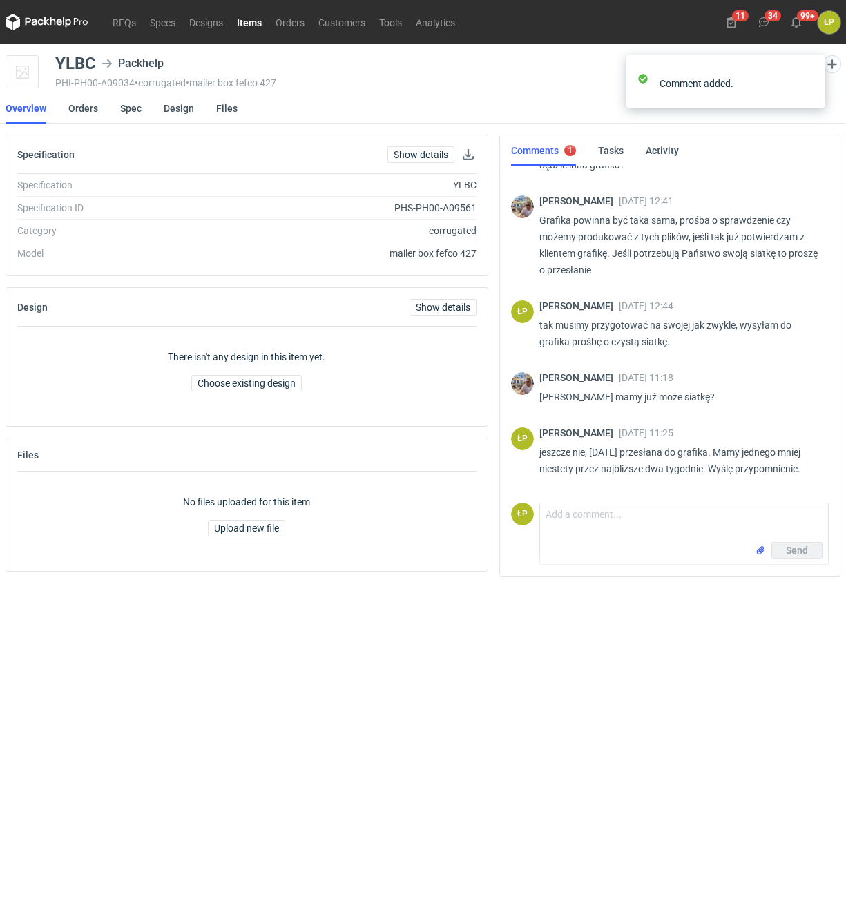
scroll to position [256, 0]
